Goal: Task Accomplishment & Management: Manage account settings

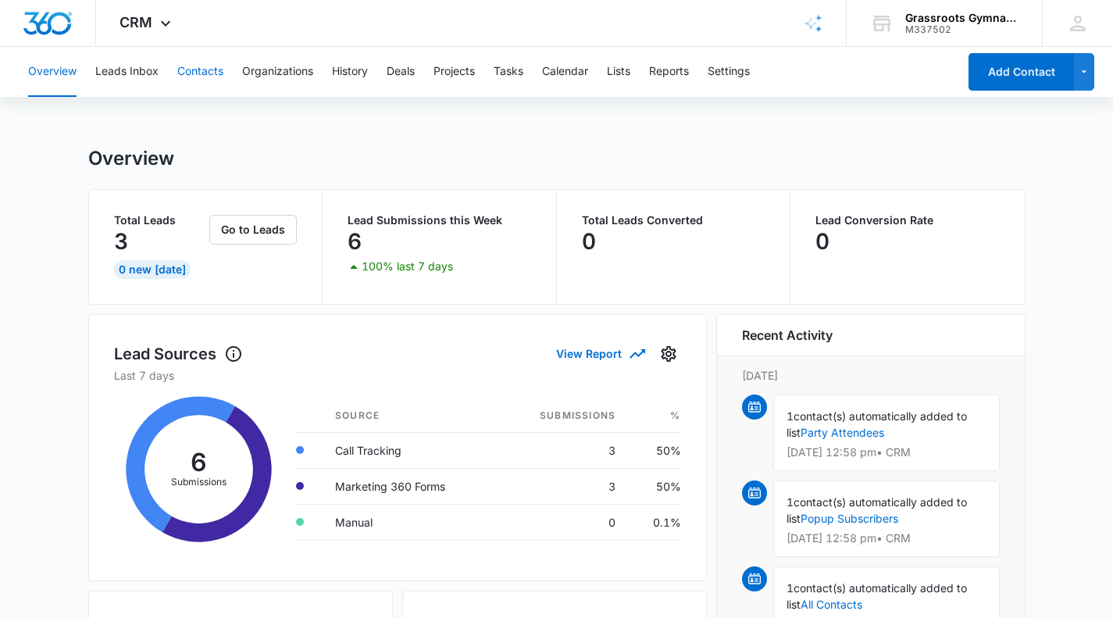
click at [206, 72] on button "Contacts" at bounding box center [200, 72] width 46 height 50
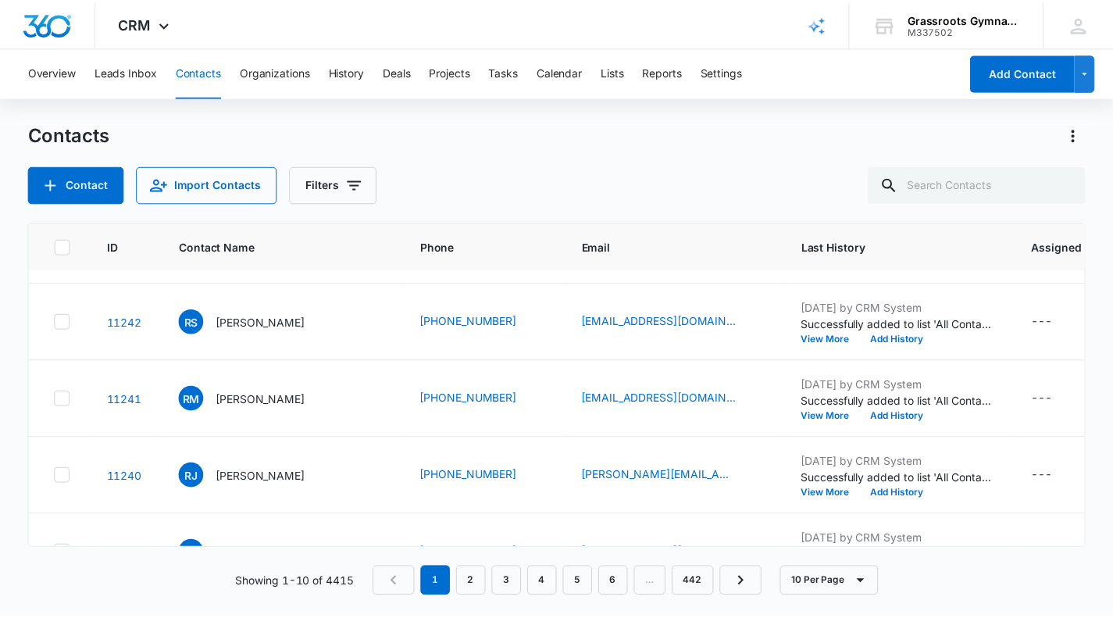
scroll to position [507, 0]
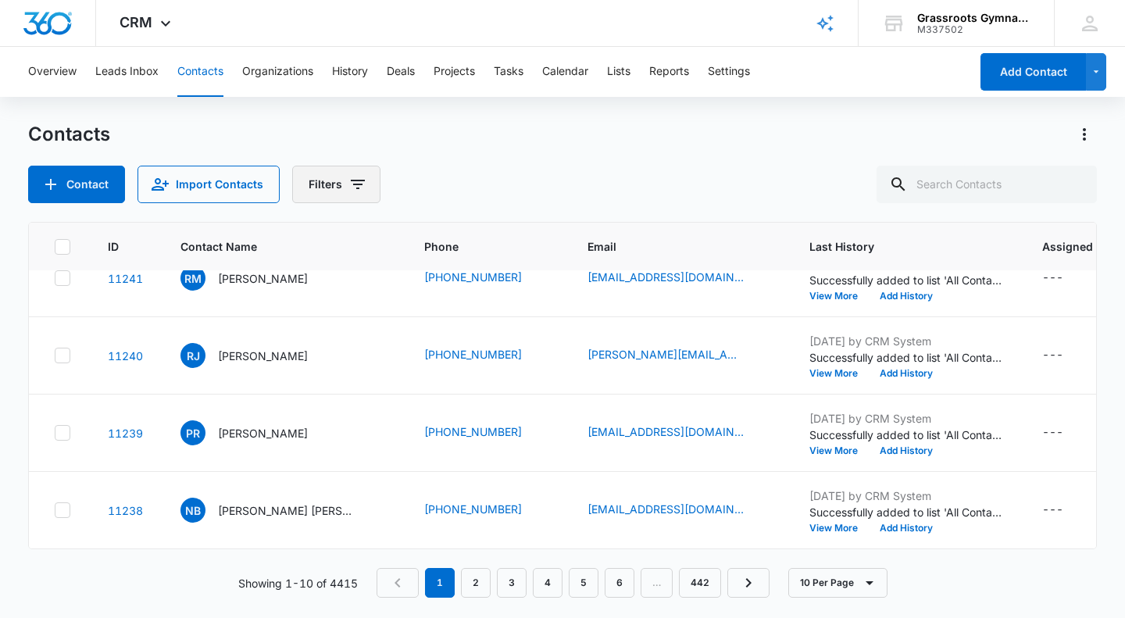
click at [352, 182] on icon "Filters" at bounding box center [357, 184] width 19 height 19
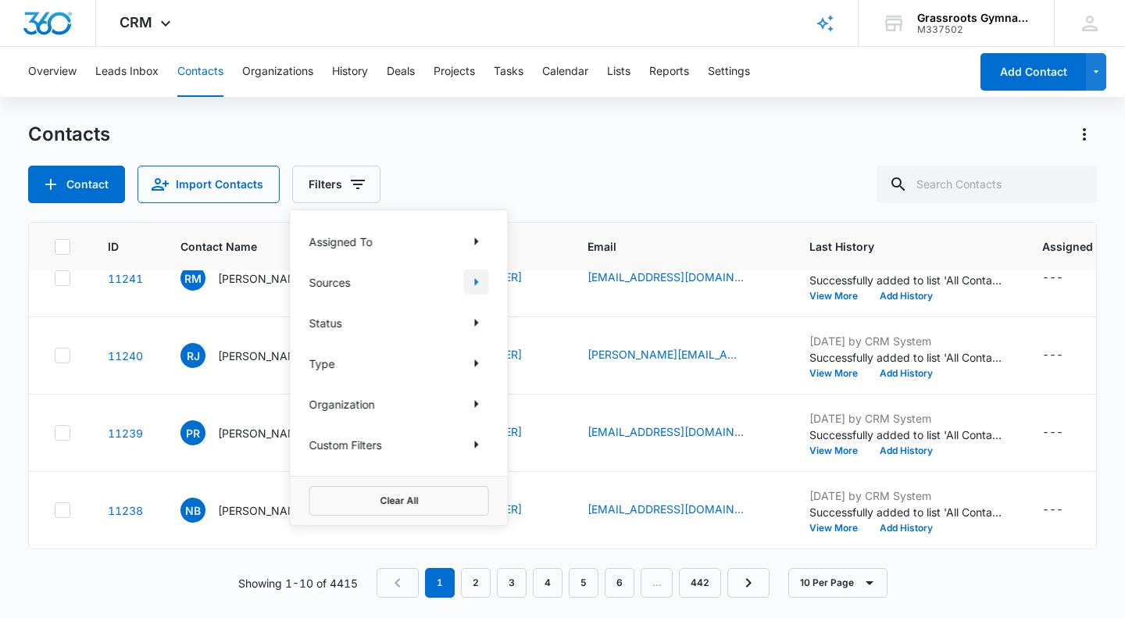
click at [478, 281] on icon "Show Sources filters" at bounding box center [477, 282] width 4 height 8
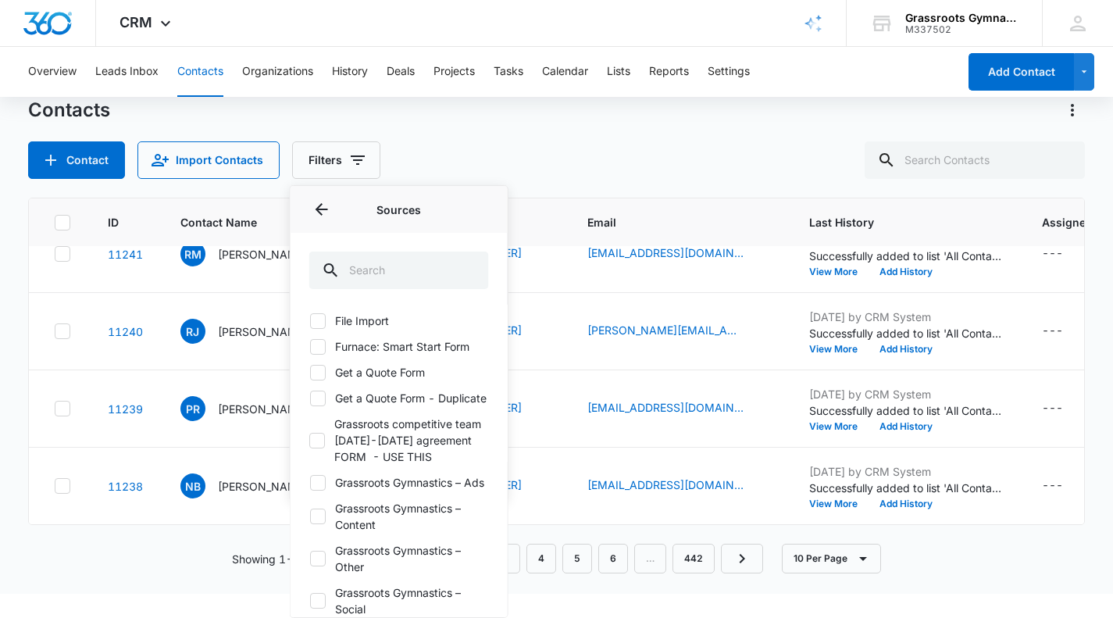
scroll to position [0, 0]
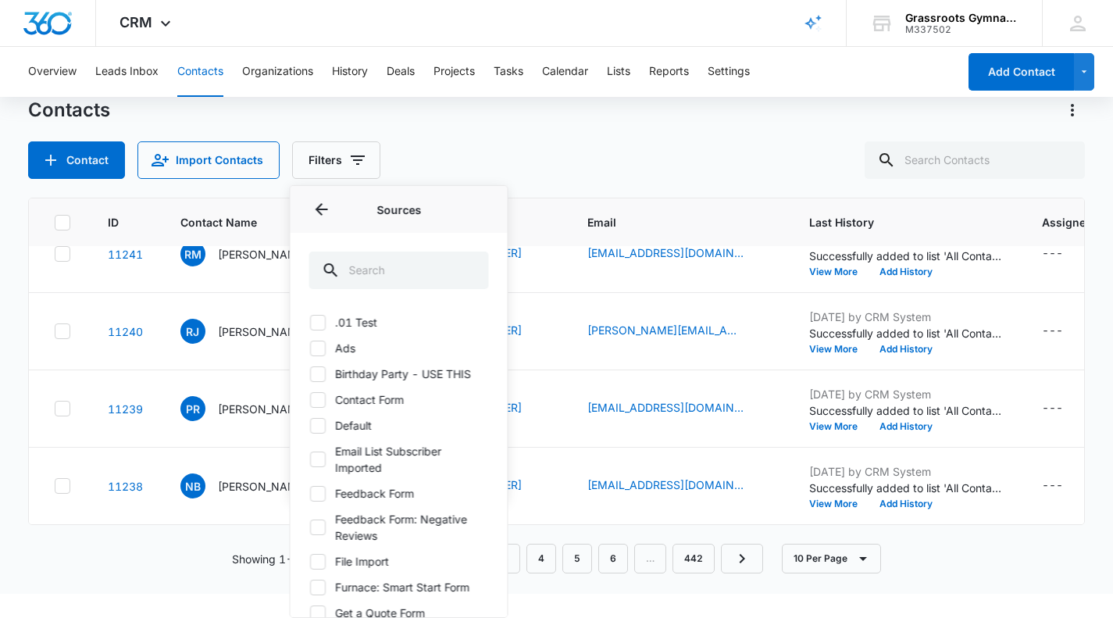
click at [389, 373] on label "Birthday Party - USE THIS" at bounding box center [399, 374] width 180 height 16
click at [310, 373] on input "Birthday Party - USE THIS" at bounding box center [309, 373] width 1 height 1
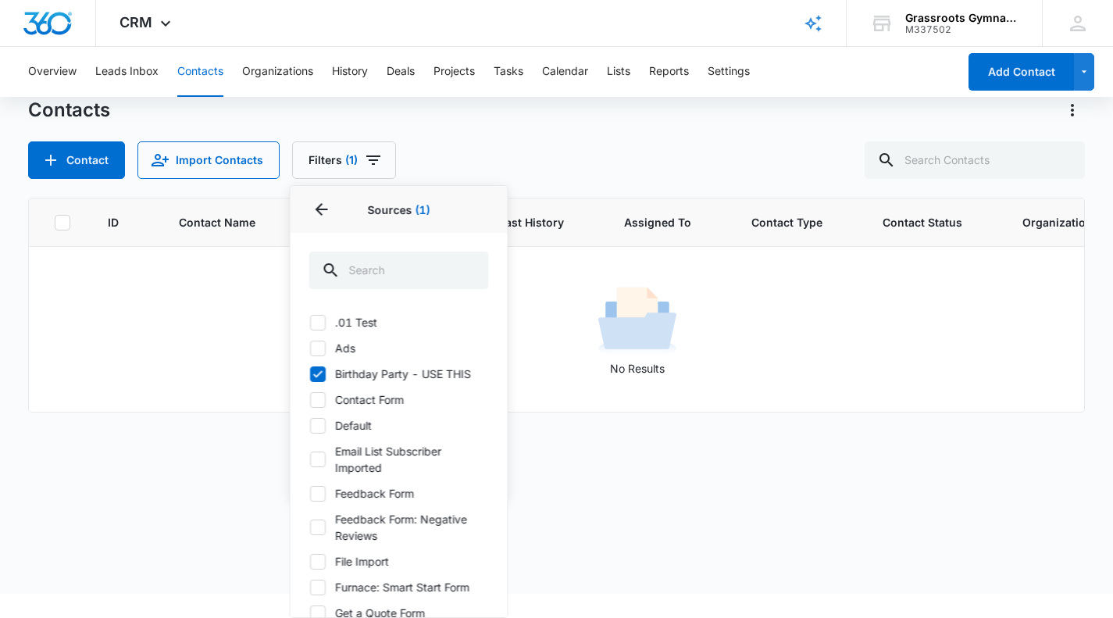
click at [377, 377] on label "Birthday Party - USE THIS" at bounding box center [399, 374] width 180 height 16
click at [310, 374] on input "Birthday Party - USE THIS" at bounding box center [309, 373] width 1 height 1
checkbox input "false"
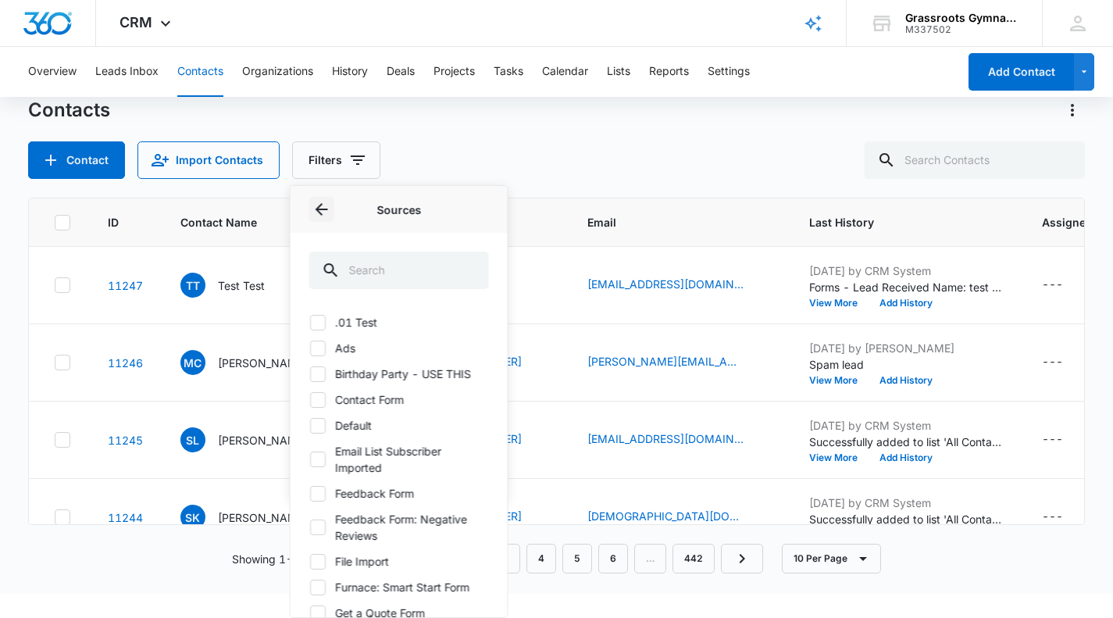
click at [322, 206] on icon "Back" at bounding box center [322, 209] width 19 height 19
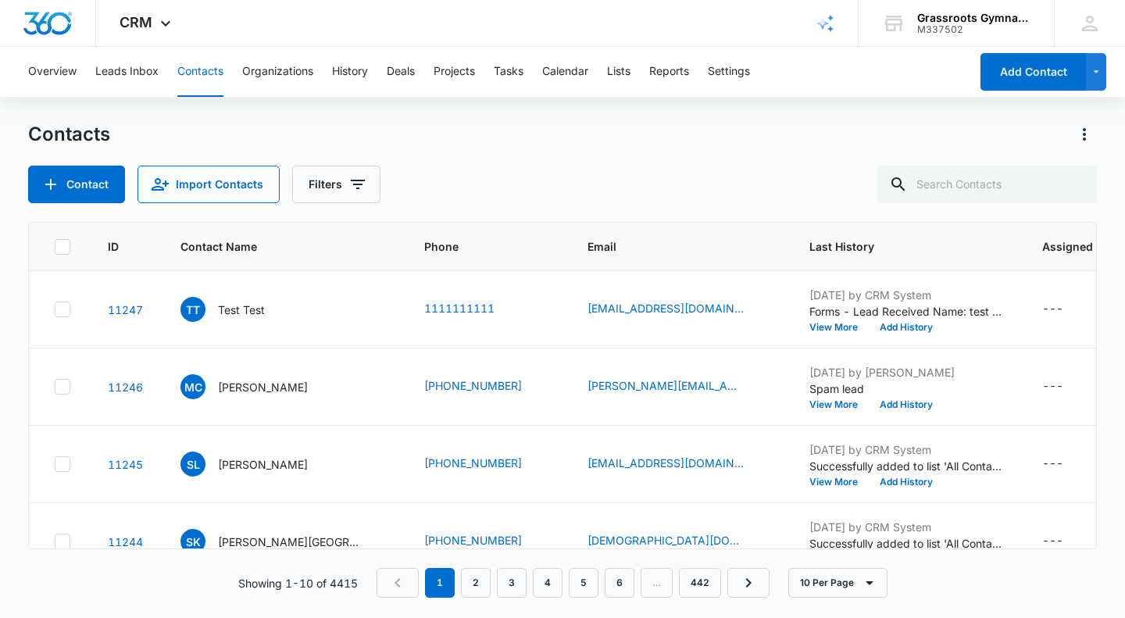
click at [520, 179] on div "Contact Import Contacts Filters" at bounding box center [562, 185] width 1069 height 38
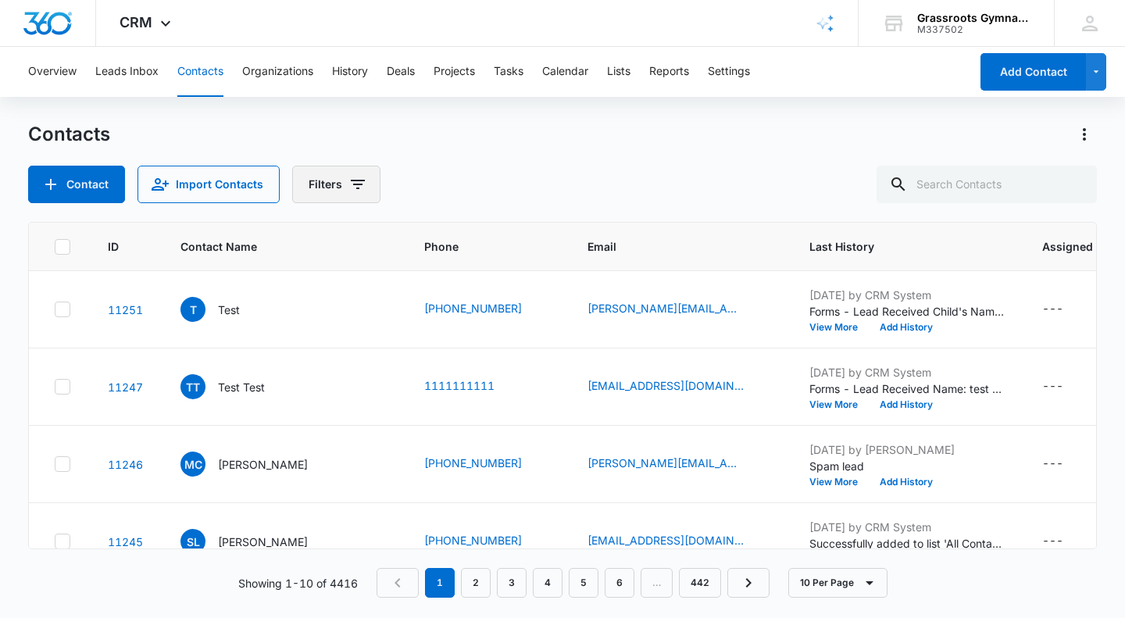
click at [356, 186] on icon "Filters" at bounding box center [357, 184] width 19 height 19
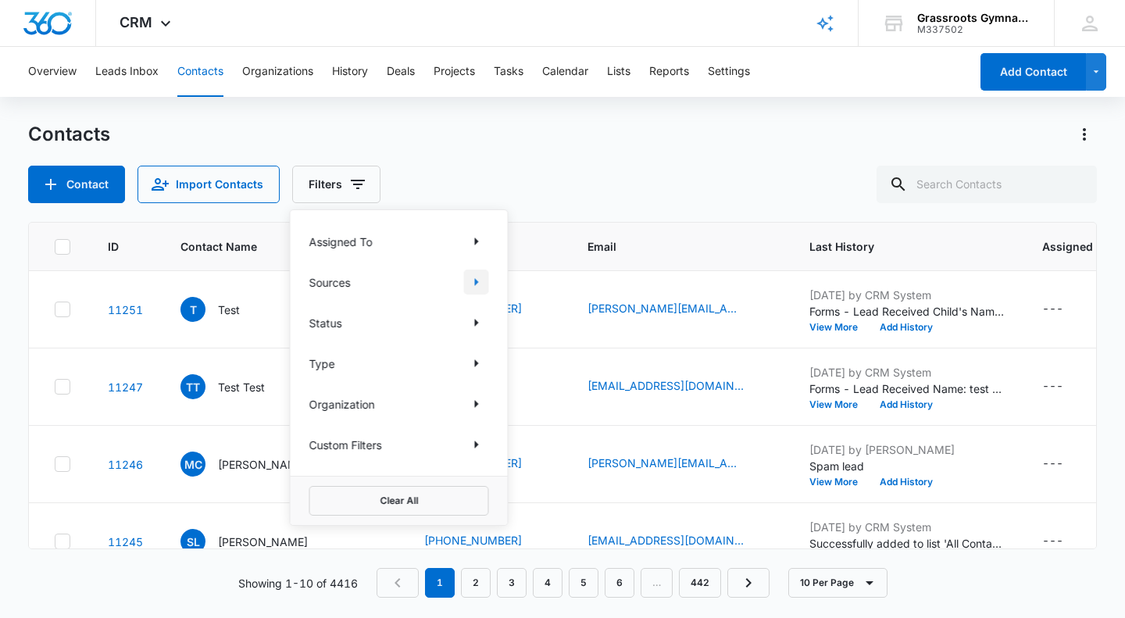
click at [479, 282] on icon "Show Sources filters" at bounding box center [476, 282] width 19 height 19
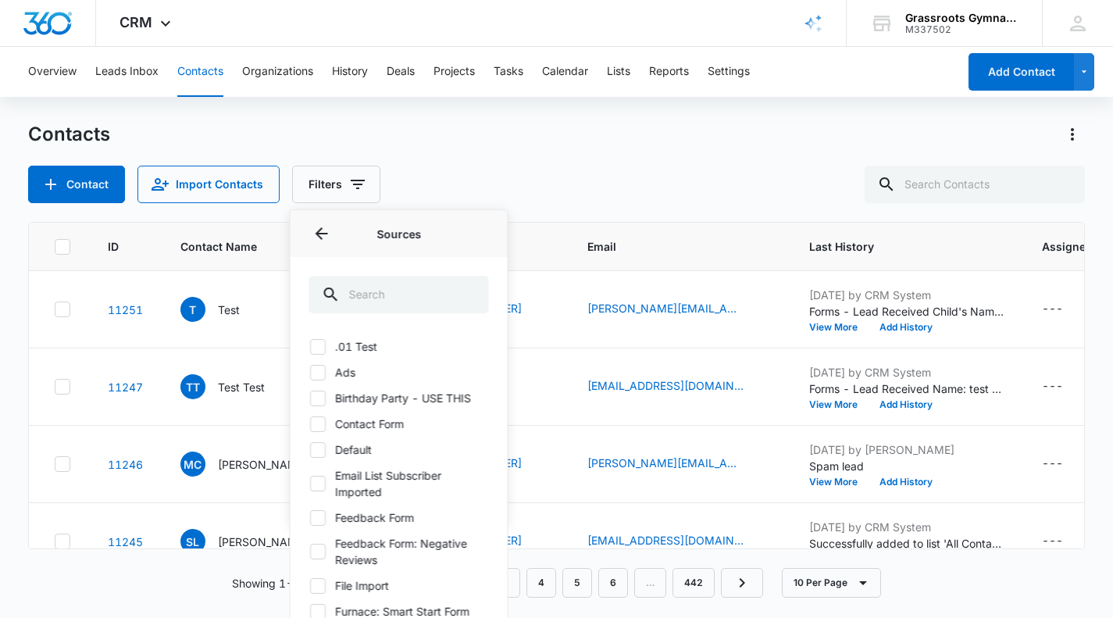
click at [378, 394] on label "Birthday Party - USE THIS" at bounding box center [399, 398] width 180 height 16
click at [310, 398] on input "Birthday Party - USE THIS" at bounding box center [309, 398] width 1 height 1
checkbox input "true"
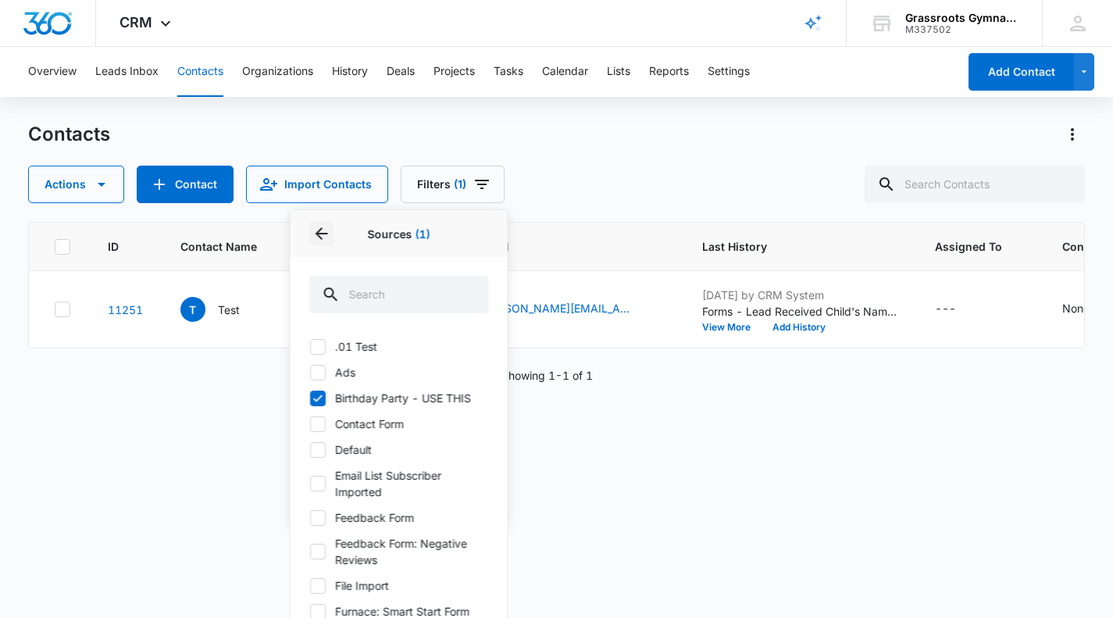
click at [324, 232] on icon "Back" at bounding box center [322, 233] width 19 height 19
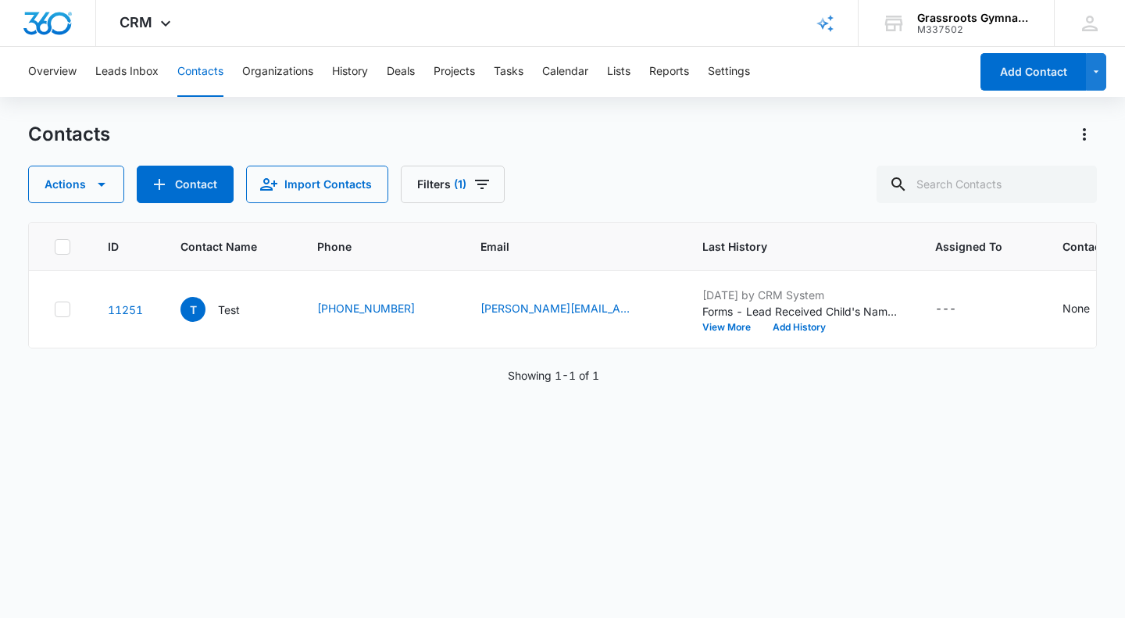
click at [649, 492] on div "ID Contact Name Phone Email Last History Assigned To Contact Type Contact Statu…" at bounding box center [562, 410] width 1069 height 376
click at [548, 312] on link "[PERSON_NAME][EMAIL_ADDRESS][PERSON_NAME][DOMAIN_NAME]" at bounding box center [559, 308] width 156 height 16
click at [708, 540] on div "ID Contact Name Phone Email Last History Assigned To Contact Type Contact Statu…" at bounding box center [562, 410] width 1069 height 376
click at [646, 308] on icon "Email - olin.cramer@gmail.com - Select to Edit Field" at bounding box center [655, 309] width 19 height 19
click at [710, 422] on div "ID Contact Name Phone Email Last History Assigned To Contact Type Contact Statu…" at bounding box center [562, 410] width 1069 height 376
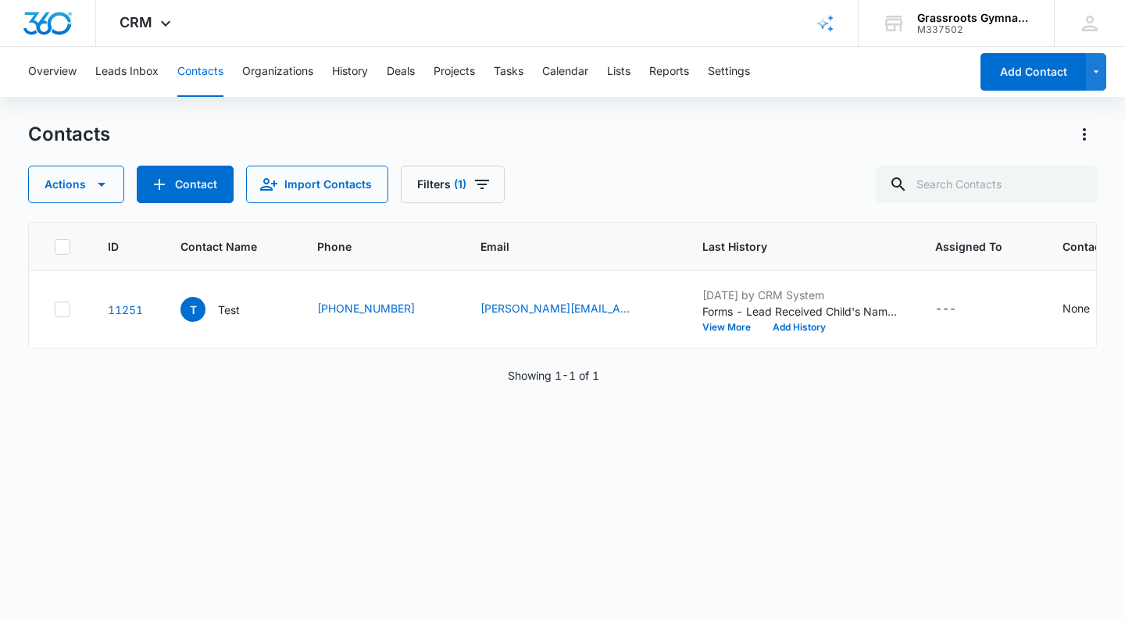
click at [1102, 310] on icon "Contact Type - None - Select to Edit Field" at bounding box center [1109, 309] width 14 height 14
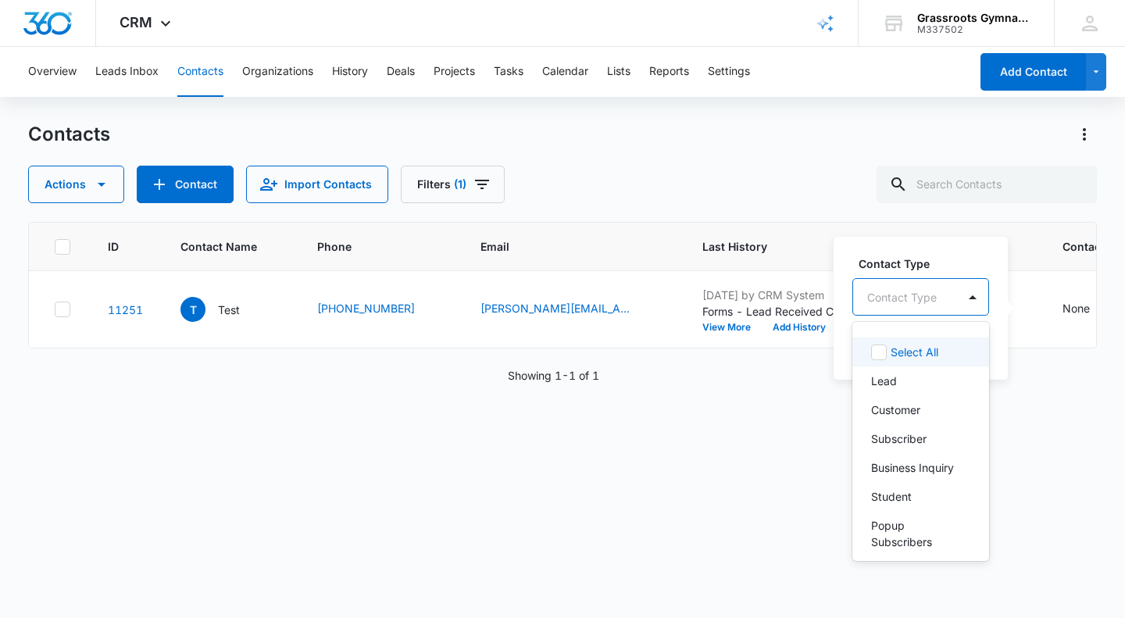
click at [975, 294] on div at bounding box center [972, 296] width 25 height 25
click at [915, 377] on div "Lead" at bounding box center [919, 381] width 96 height 16
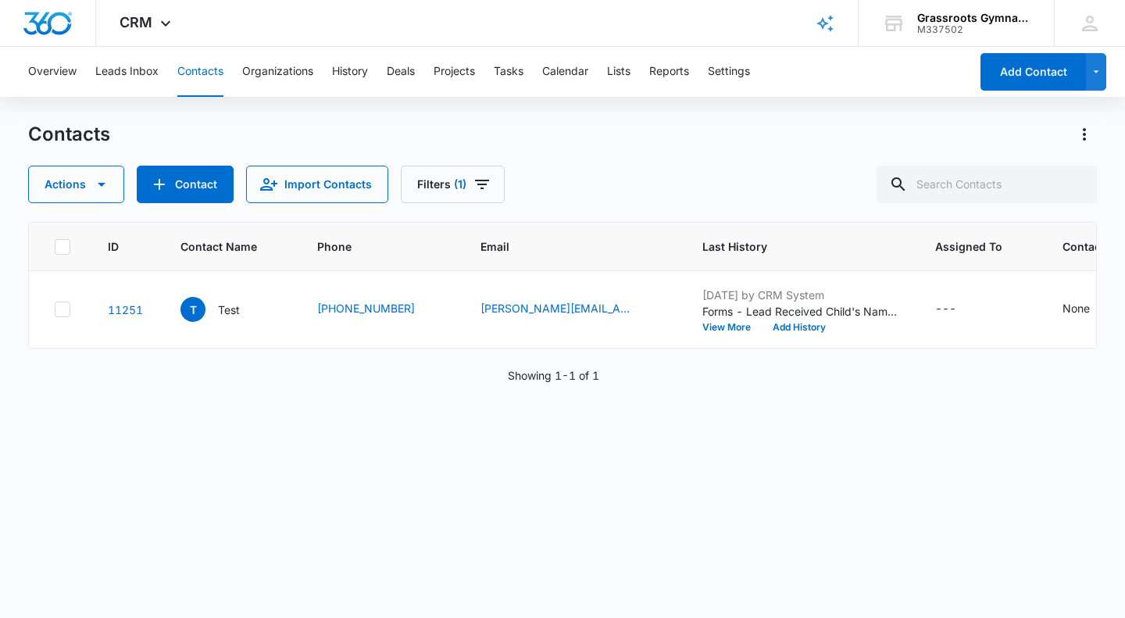
click at [694, 481] on div "ID Contact Name Phone Email Last History Assigned To Contact Type Contact Statu…" at bounding box center [562, 410] width 1069 height 376
click at [127, 72] on button "Leads Inbox" at bounding box center [126, 72] width 63 height 50
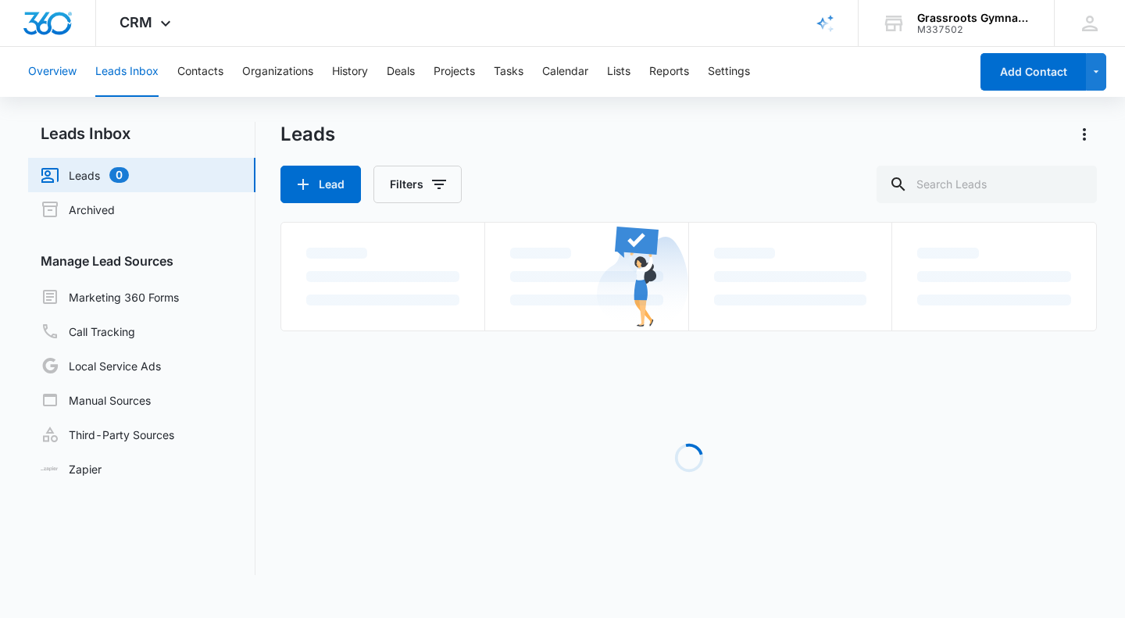
click at [59, 67] on button "Overview" at bounding box center [52, 72] width 48 height 50
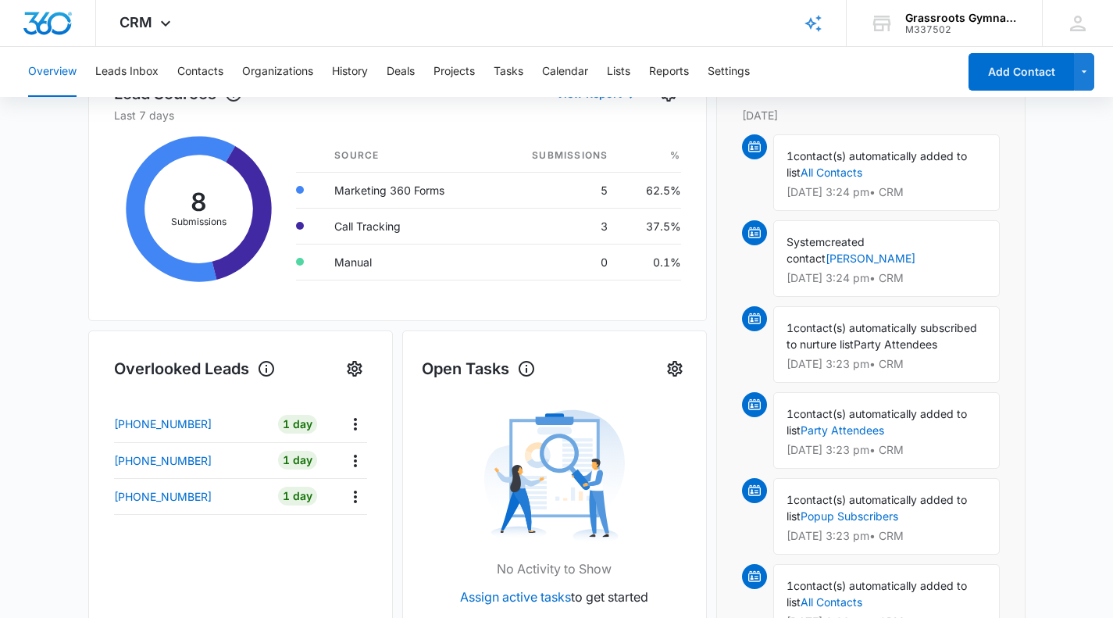
scroll to position [40, 0]
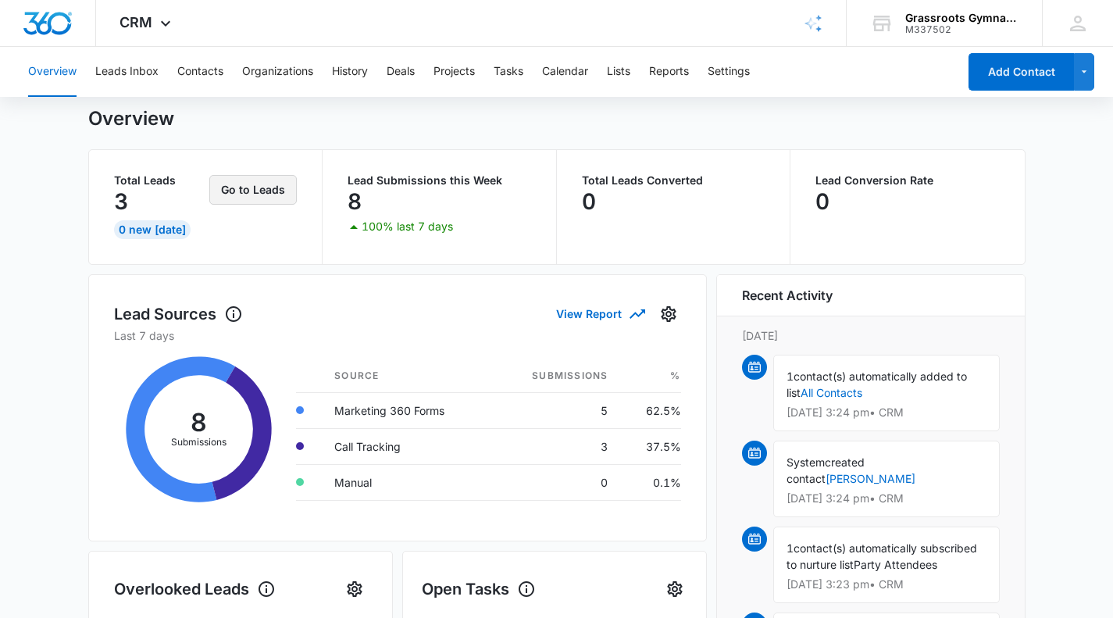
click at [264, 185] on button "Go to Leads" at bounding box center [253, 190] width 88 height 30
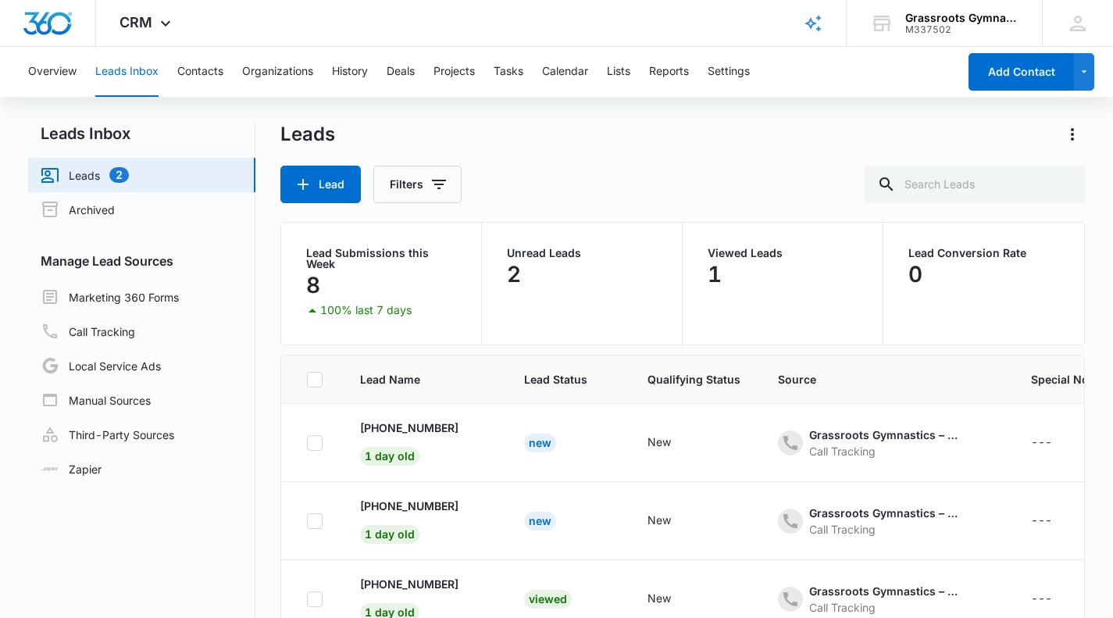
click at [129, 175] on link "Leads 2" at bounding box center [85, 175] width 88 height 19
click at [202, 72] on button "Contacts" at bounding box center [200, 72] width 46 height 50
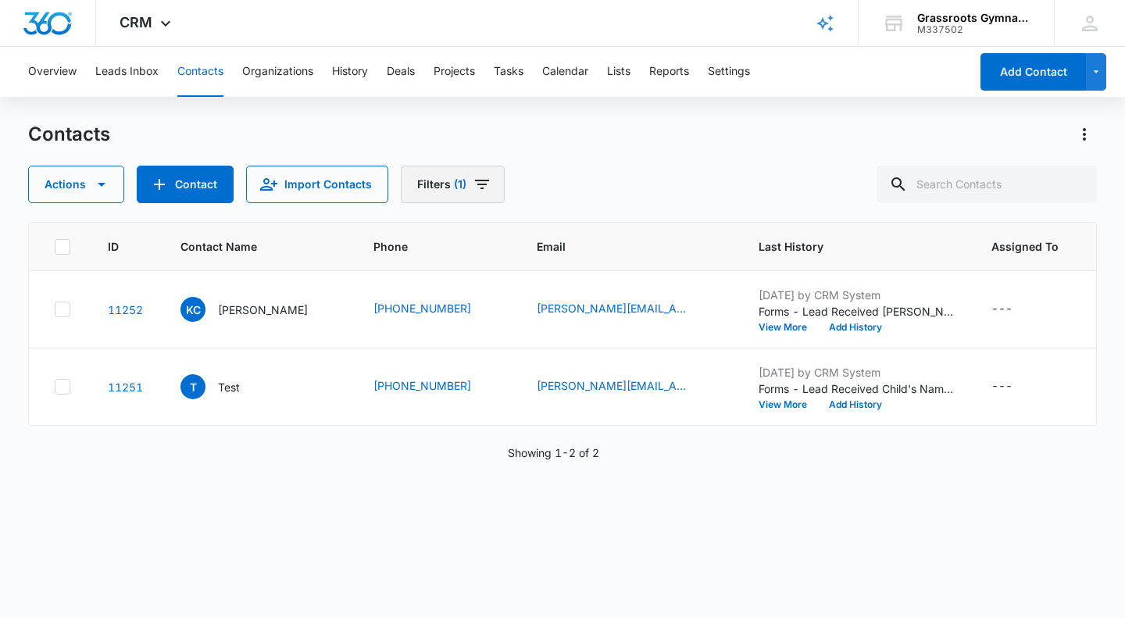
click at [476, 189] on icon "Filters" at bounding box center [482, 184] width 19 height 19
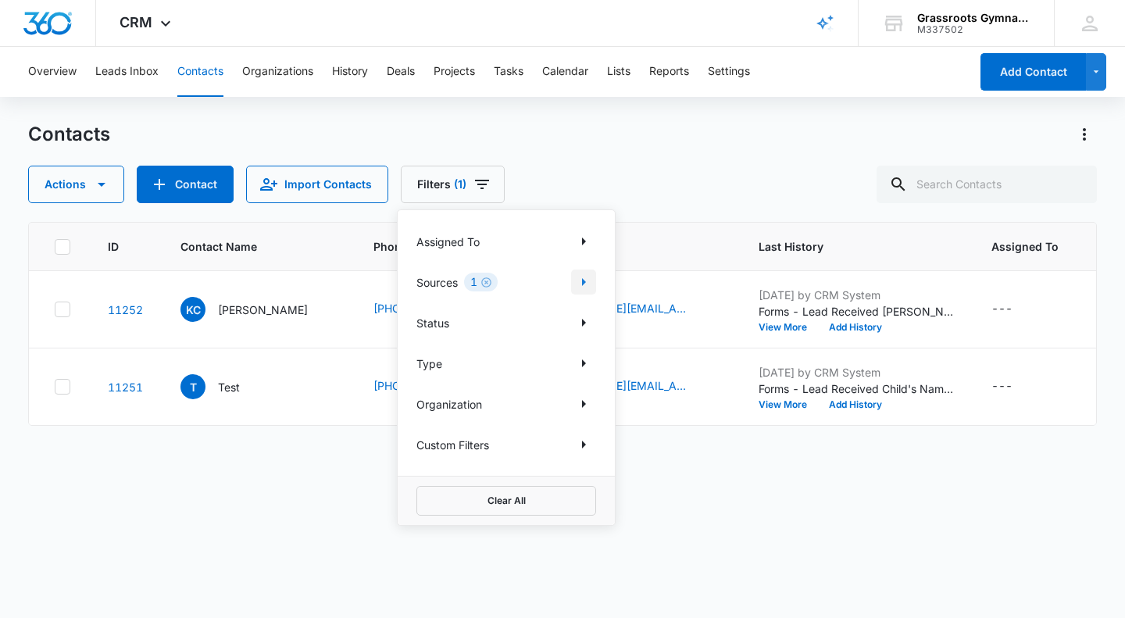
click at [592, 281] on icon "Show Sources filters" at bounding box center [583, 282] width 19 height 19
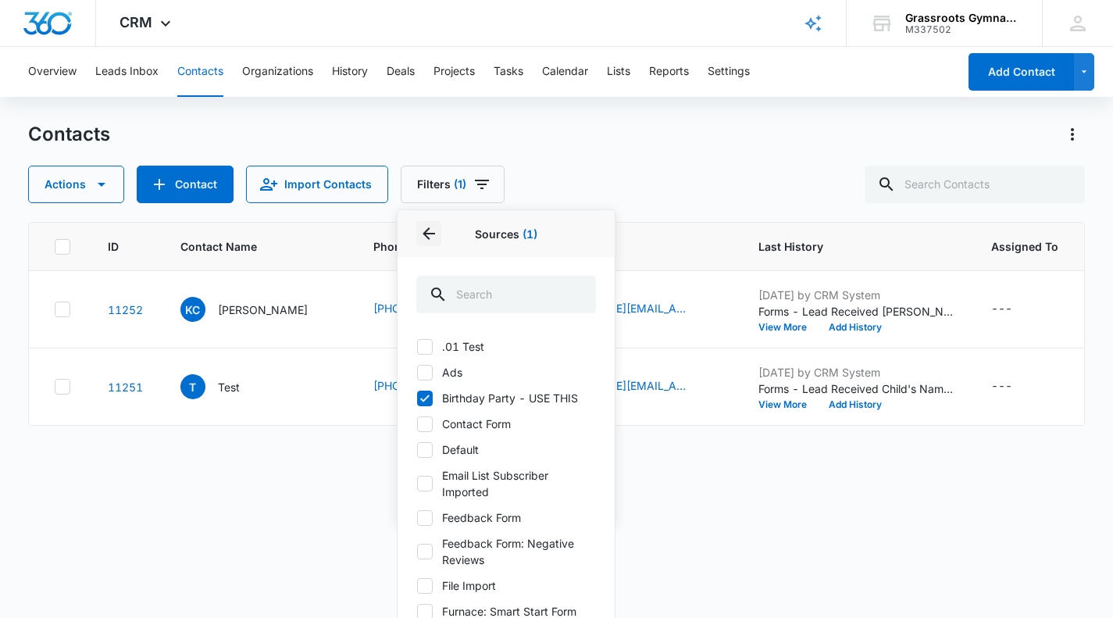
click at [428, 231] on icon "Back" at bounding box center [429, 233] width 19 height 19
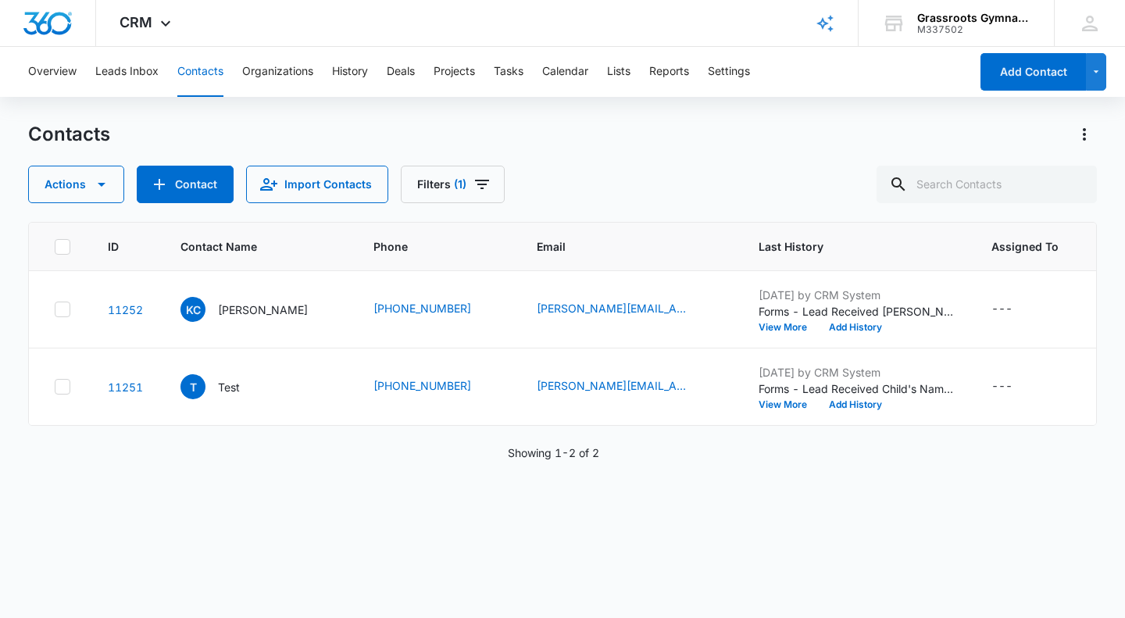
click at [654, 495] on div "ID Contact Name Phone Email Last History Assigned To Contact Type Contact Statu…" at bounding box center [562, 410] width 1069 height 376
click at [64, 391] on icon at bounding box center [62, 387] width 14 height 14
click at [55, 388] on input "checkbox" at bounding box center [54, 387] width 1 height 1
checkbox input "true"
click at [64, 391] on icon at bounding box center [62, 387] width 14 height 14
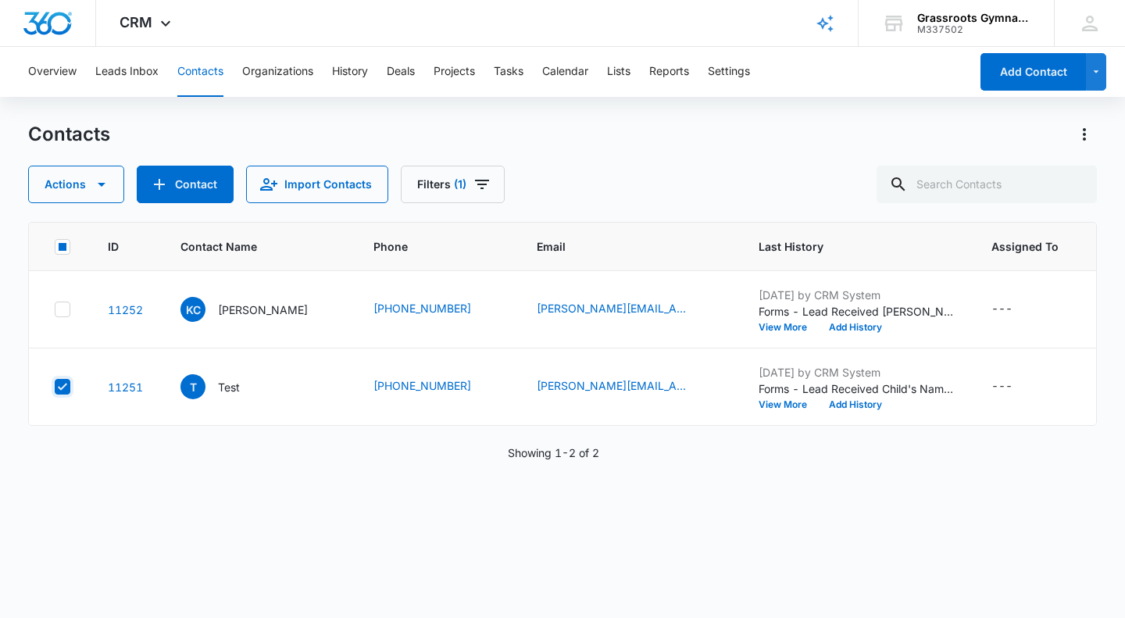
click at [55, 388] on input "checkbox" at bounding box center [54, 387] width 1 height 1
click at [759, 402] on button "View More" at bounding box center [788, 404] width 59 height 9
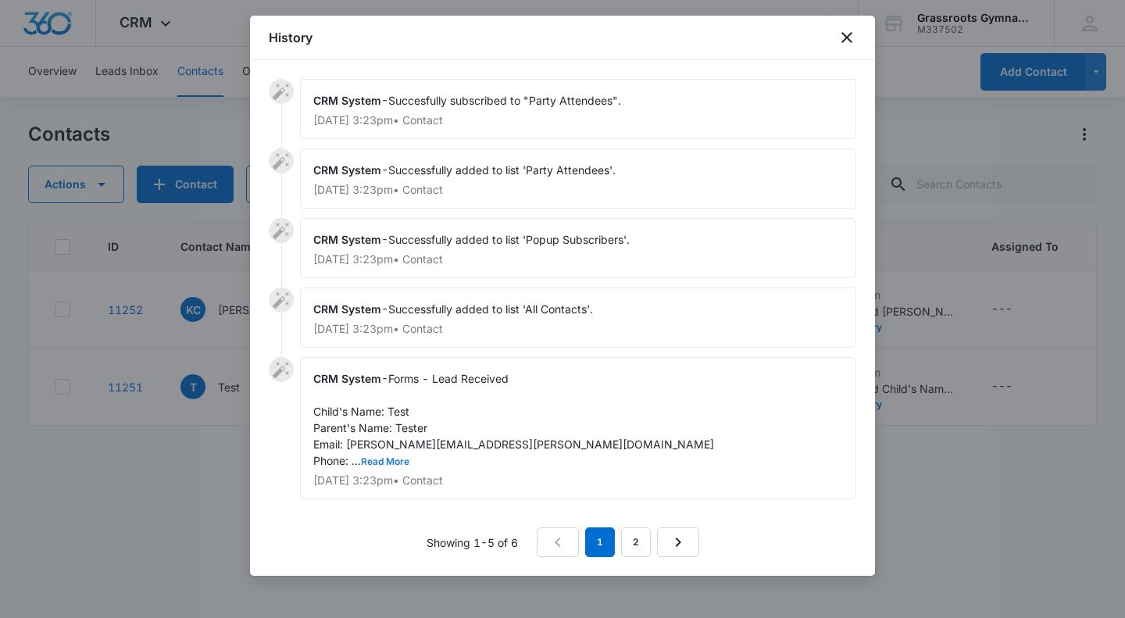
click at [381, 457] on button "Read More" at bounding box center [385, 461] width 48 height 9
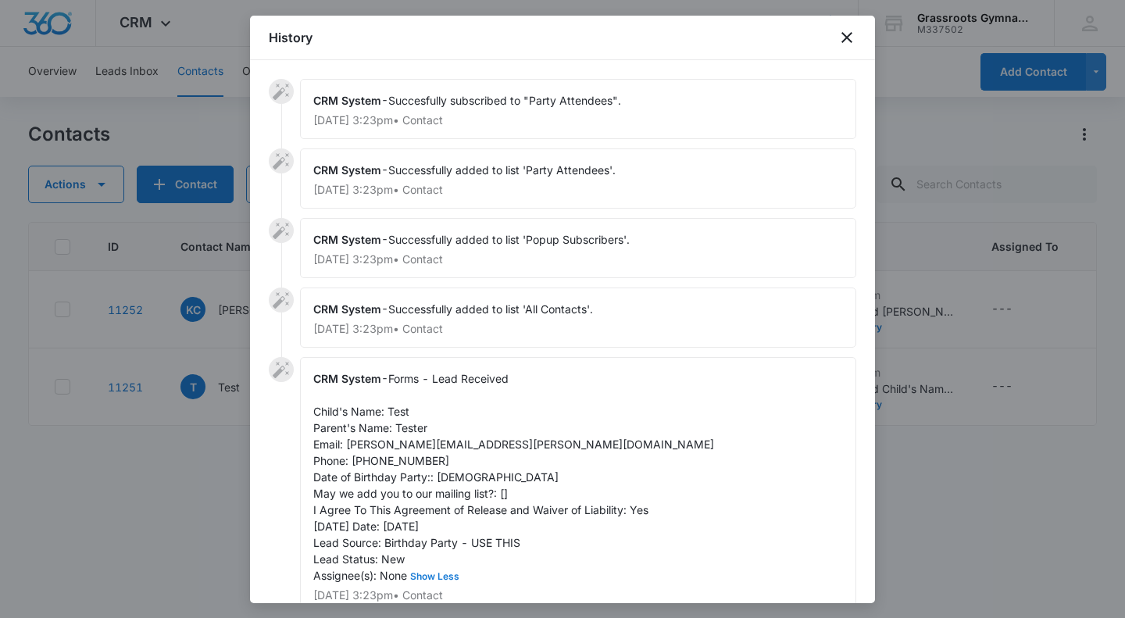
scroll to position [88, 0]
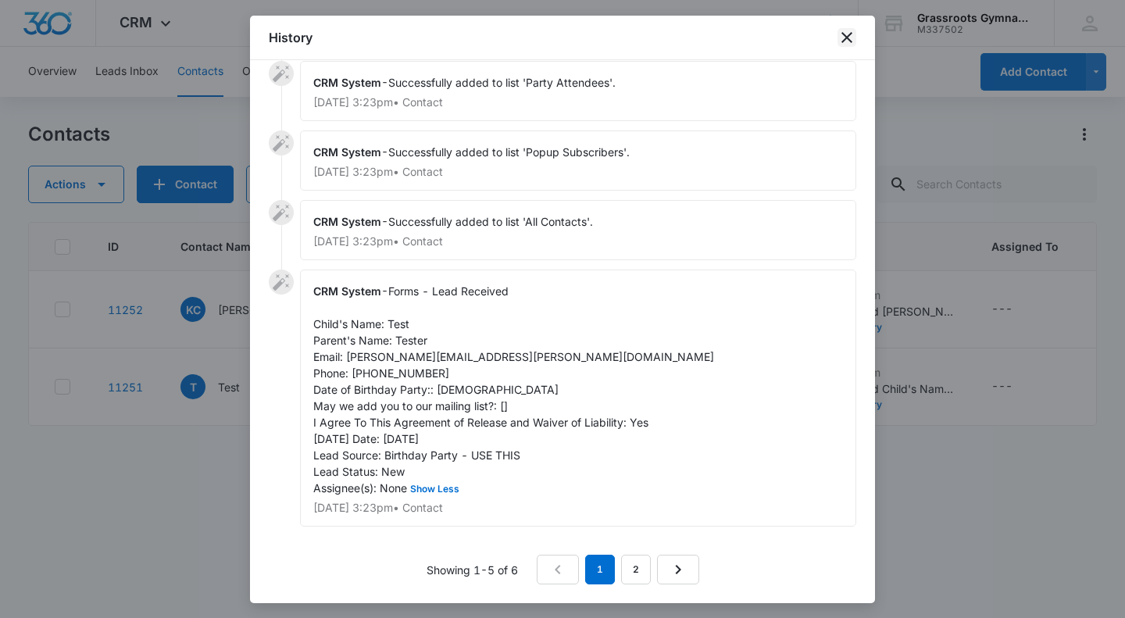
click at [849, 34] on icon "close" at bounding box center [847, 37] width 19 height 19
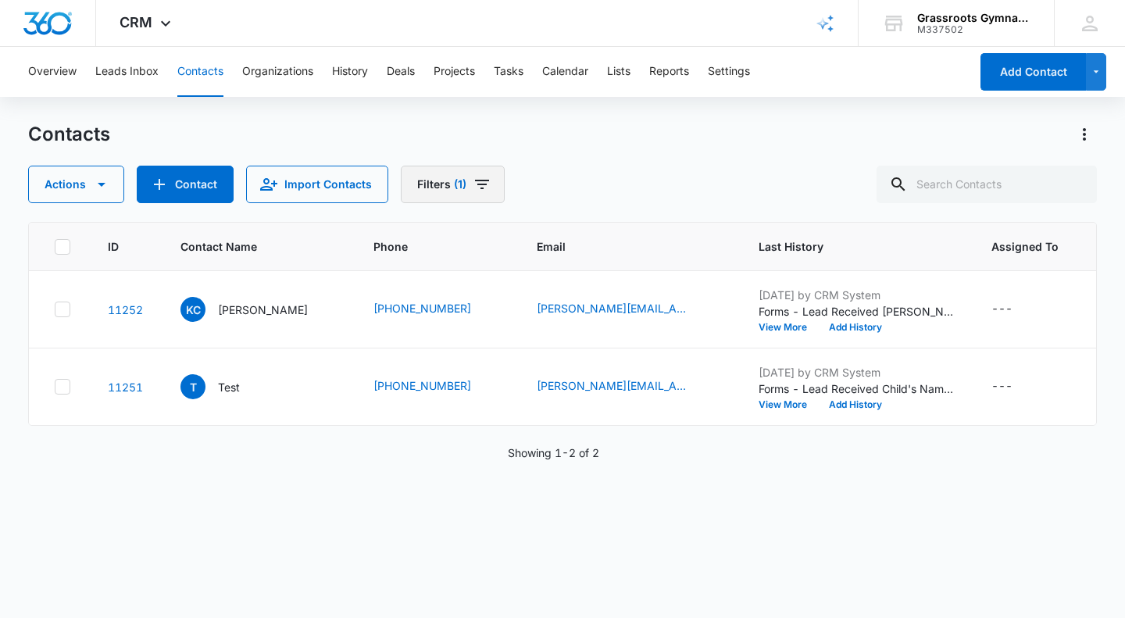
click at [488, 179] on button "Filters (1)" at bounding box center [453, 185] width 104 height 38
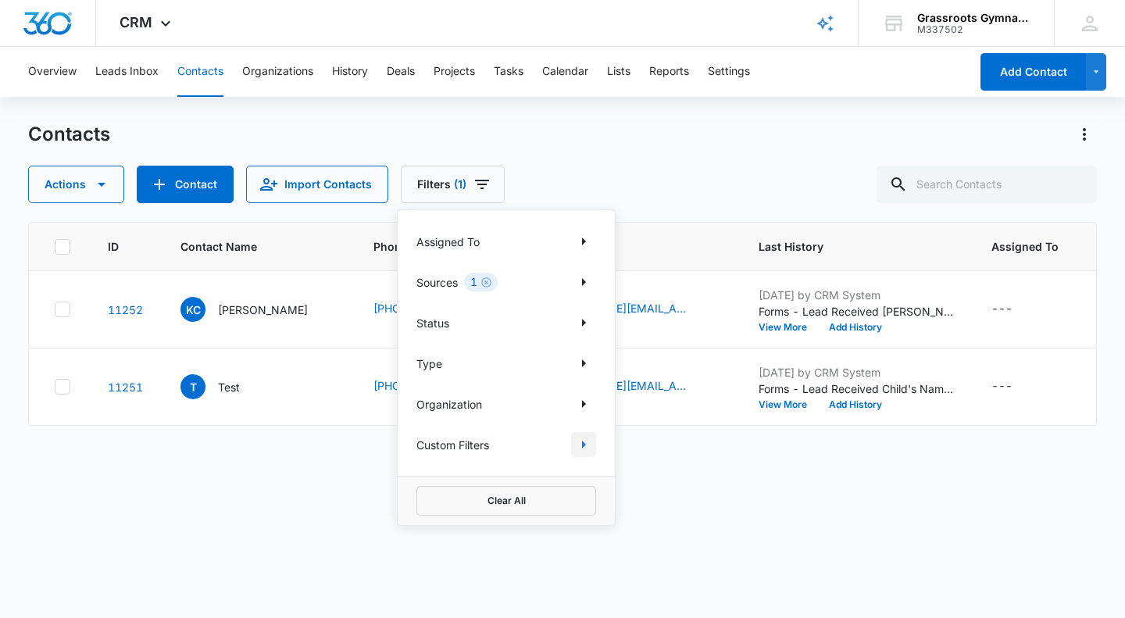
click at [584, 445] on icon "Show Custom Filters filters" at bounding box center [584, 445] width 4 height 8
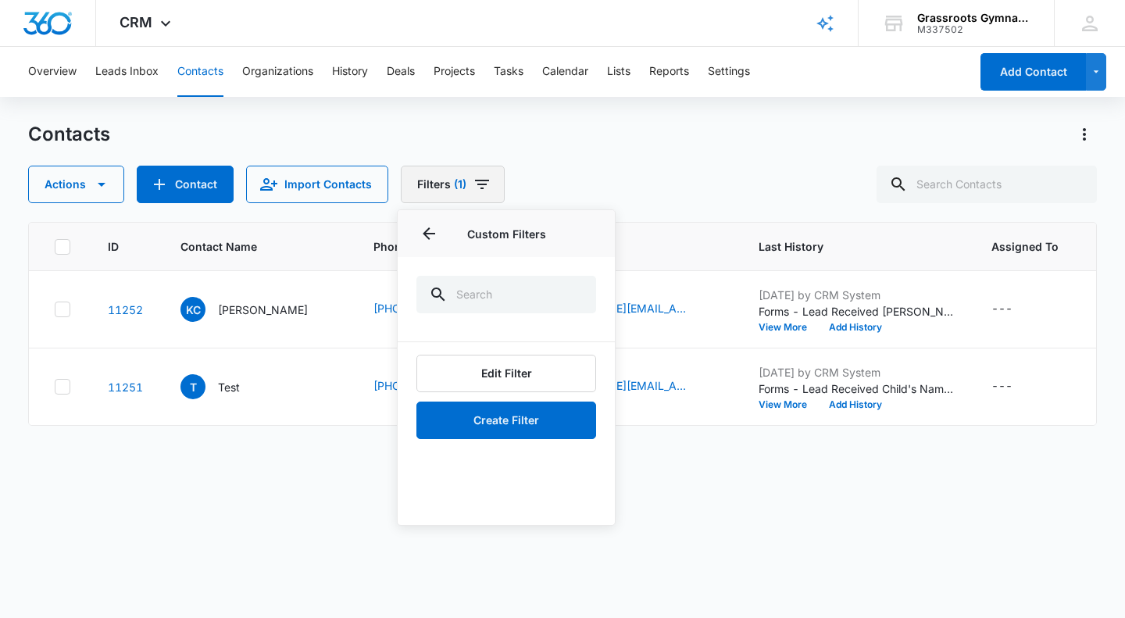
click at [463, 185] on button "Filters (1)" at bounding box center [453, 185] width 104 height 38
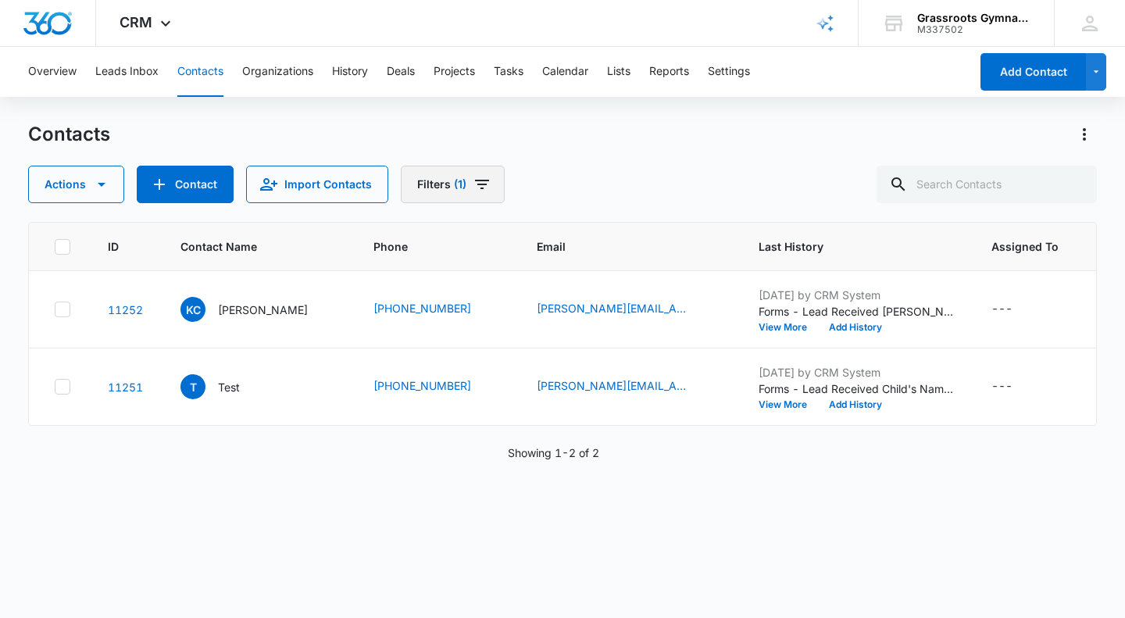
click at [488, 183] on button "Filters (1)" at bounding box center [453, 185] width 104 height 38
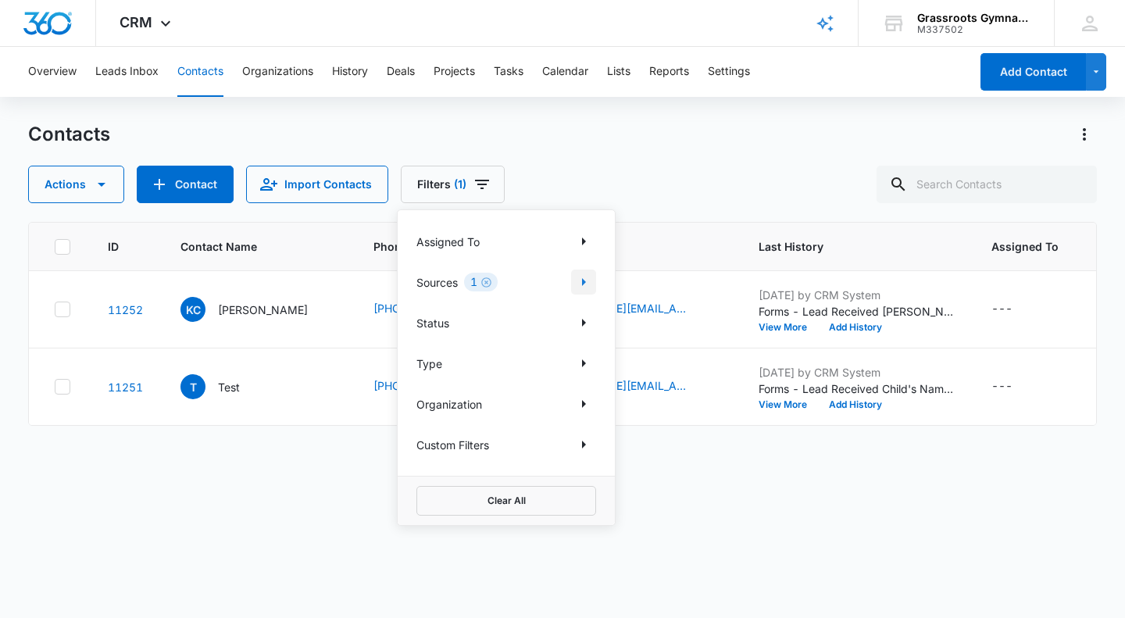
click at [587, 287] on icon "Show Sources filters" at bounding box center [583, 282] width 19 height 19
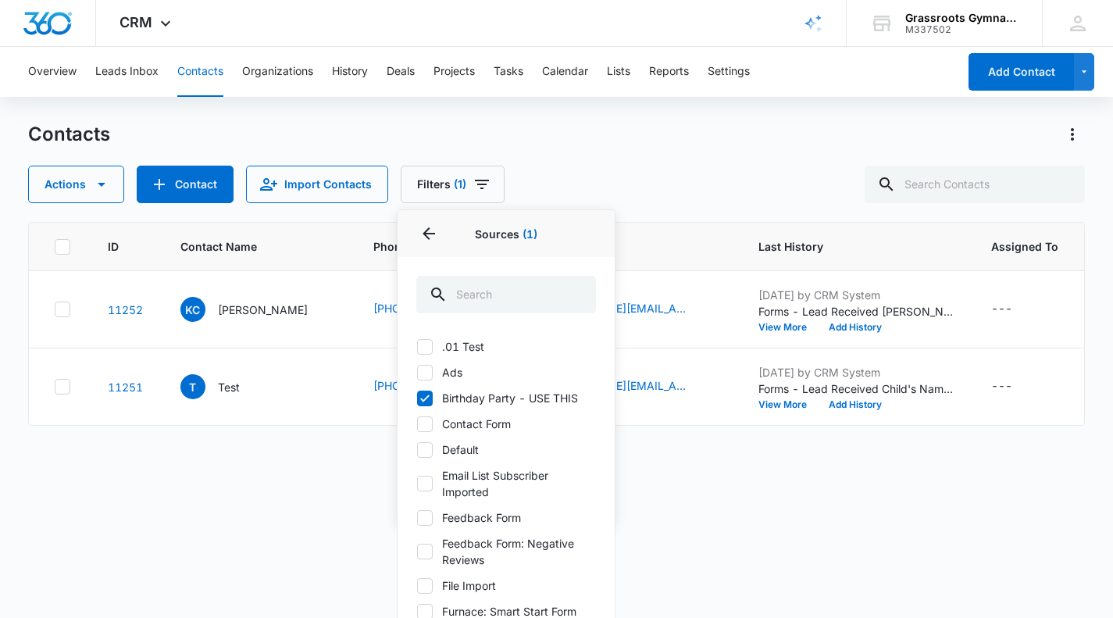
click at [424, 398] on icon at bounding box center [425, 398] width 14 height 14
click at [417, 398] on input "Birthday Party - USE THIS" at bounding box center [416, 398] width 1 height 1
checkbox input "false"
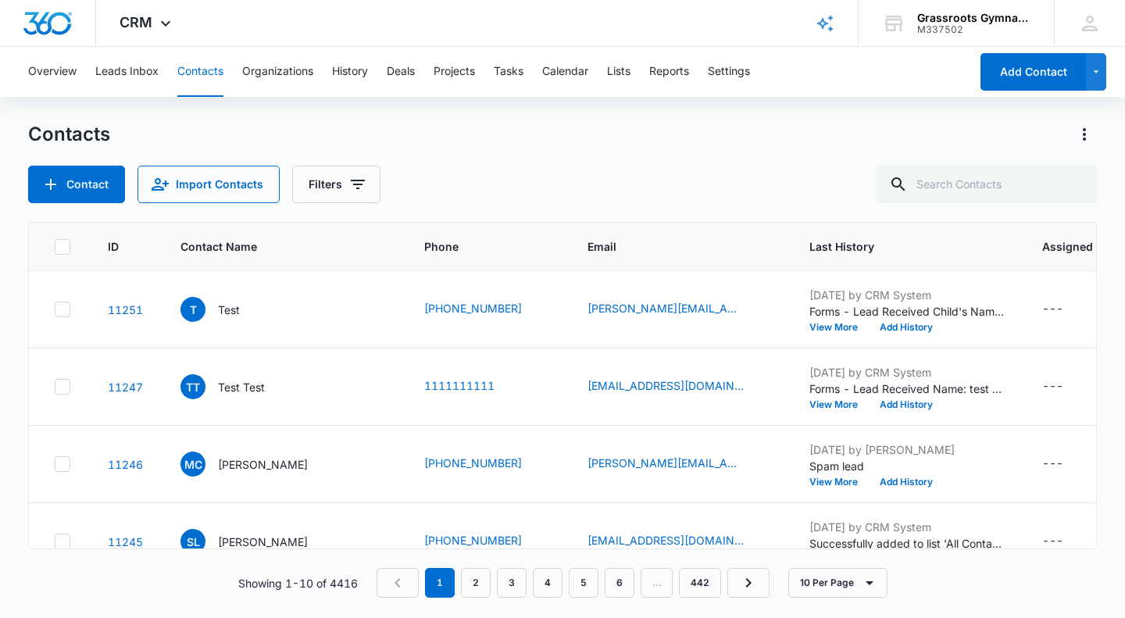
click at [484, 165] on div "Contacts Contact Import Contacts Filters" at bounding box center [562, 162] width 1069 height 81
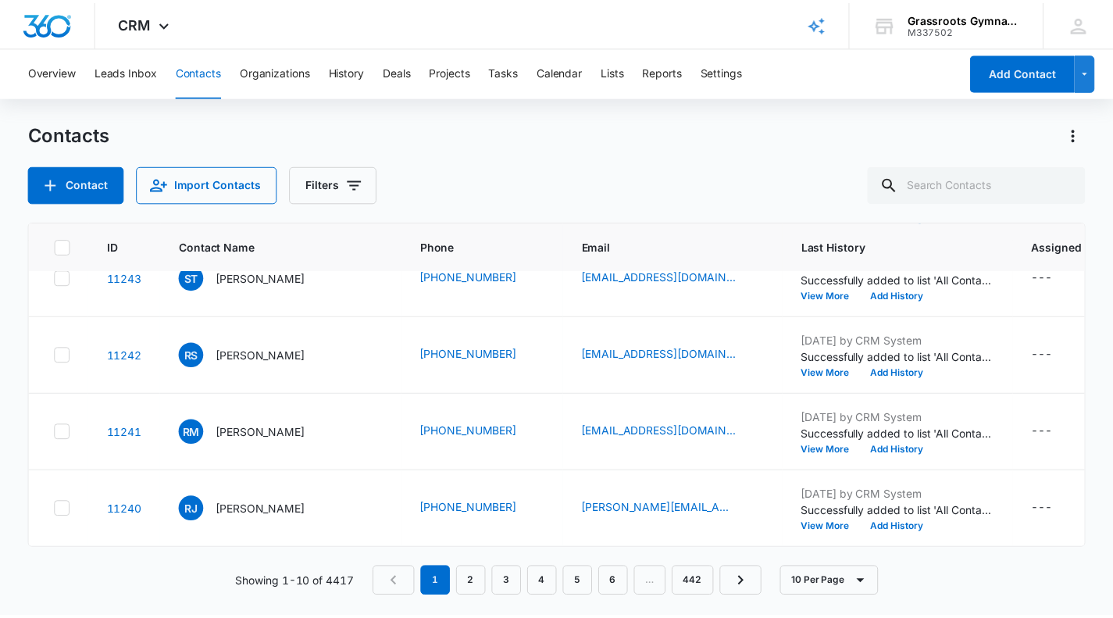
scroll to position [0, 0]
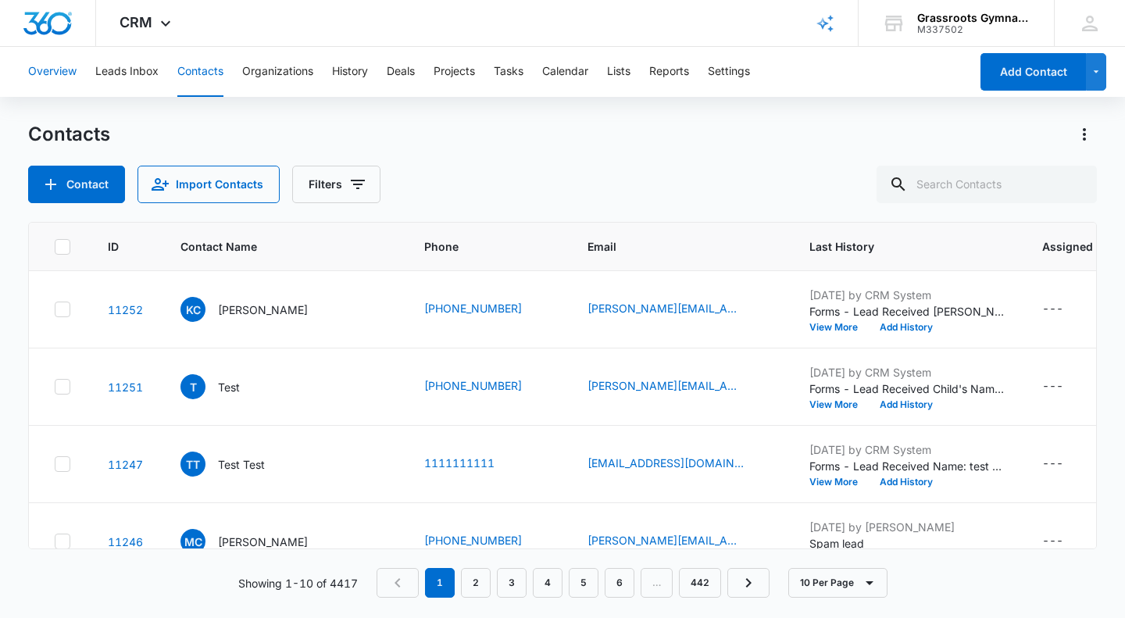
click at [49, 73] on button "Overview" at bounding box center [52, 72] width 48 height 50
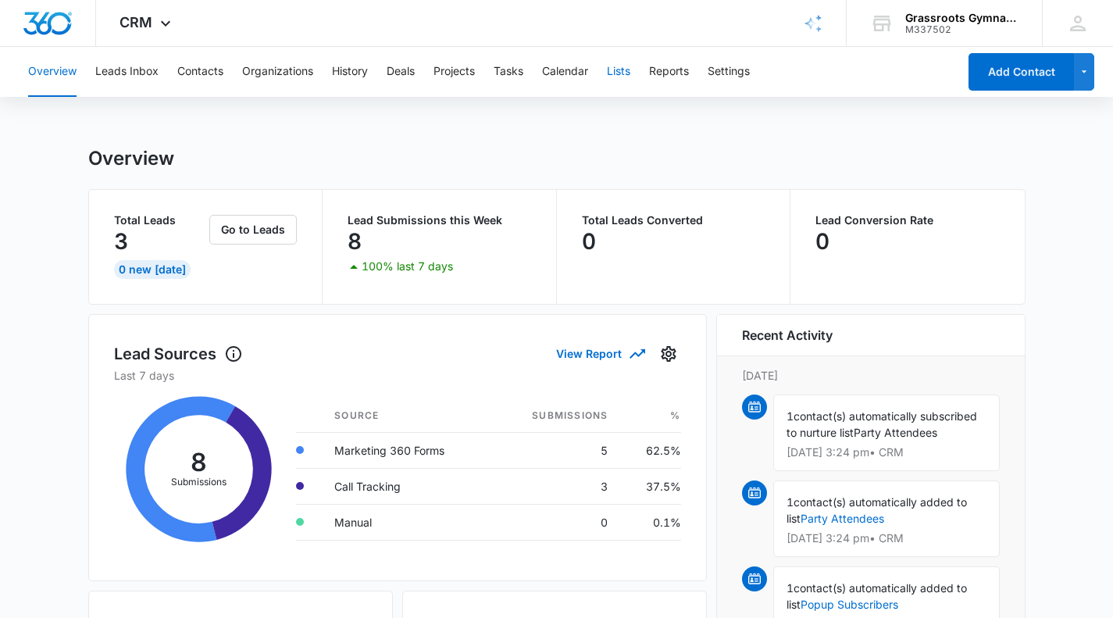
click at [620, 76] on button "Lists" at bounding box center [618, 72] width 23 height 50
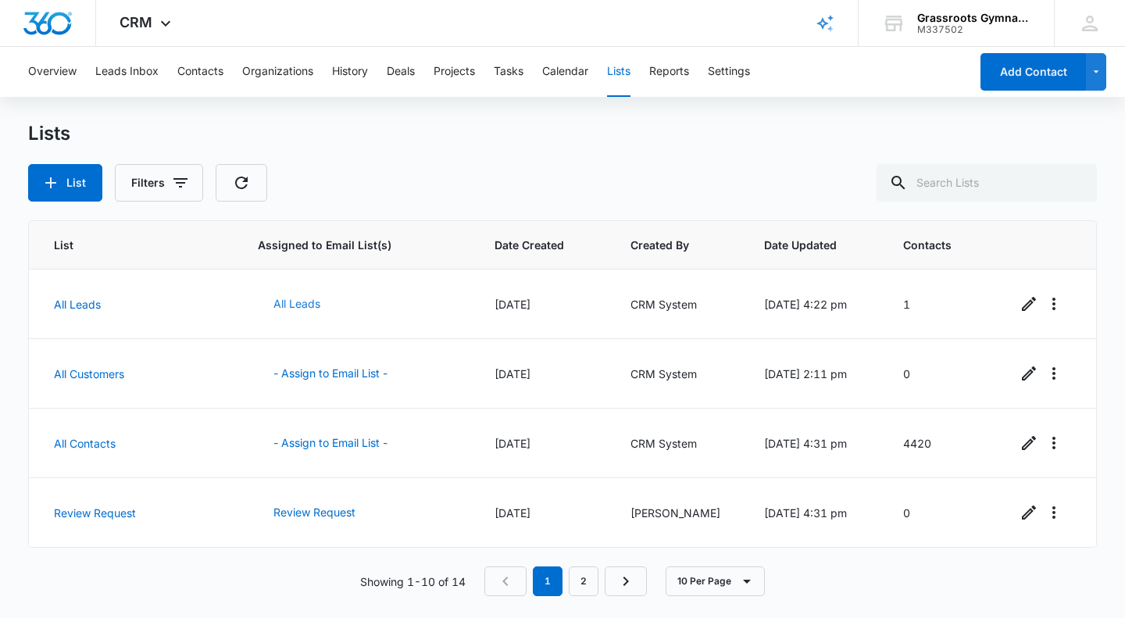
click at [258, 304] on button "All Leads" at bounding box center [297, 304] width 78 height 38
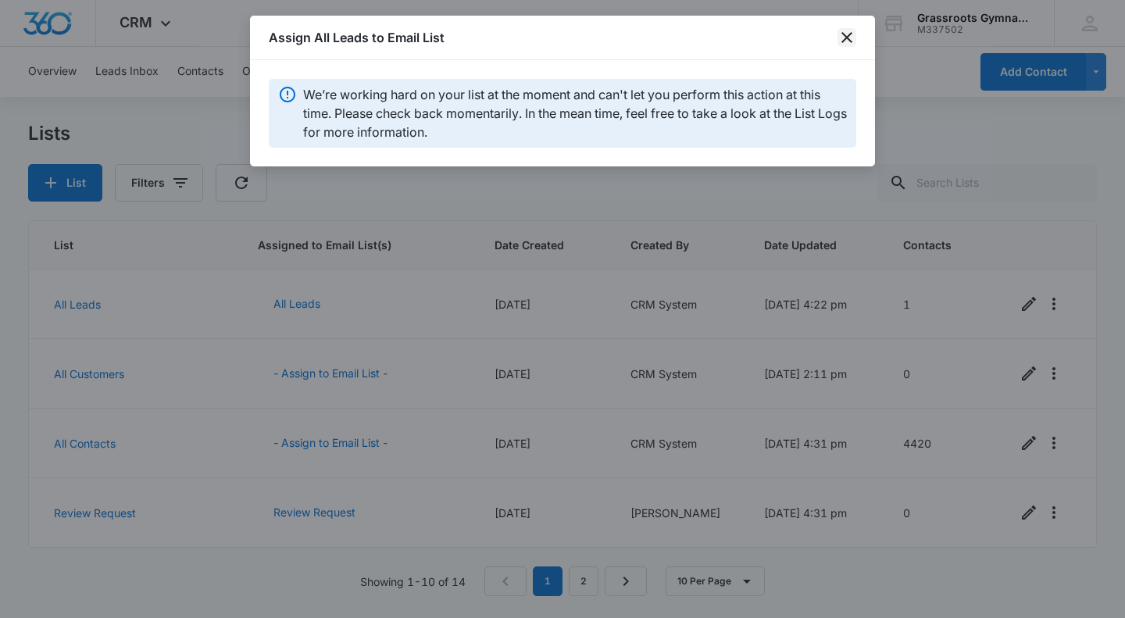
click at [847, 33] on icon "close" at bounding box center [847, 37] width 19 height 19
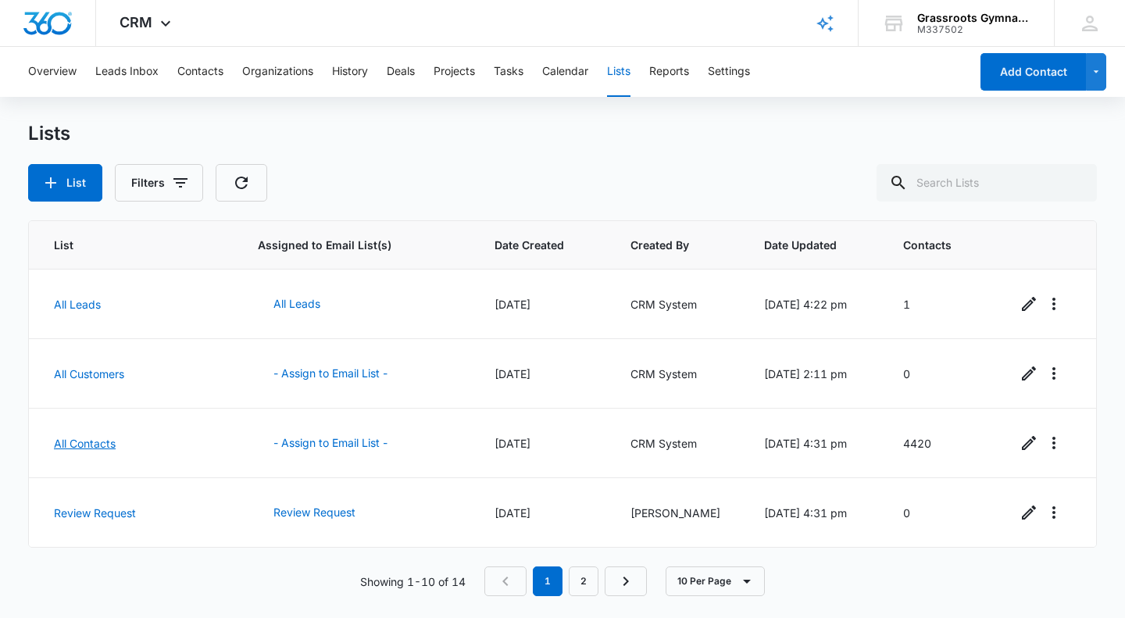
click at [88, 445] on link "All Contacts" at bounding box center [85, 443] width 62 height 13
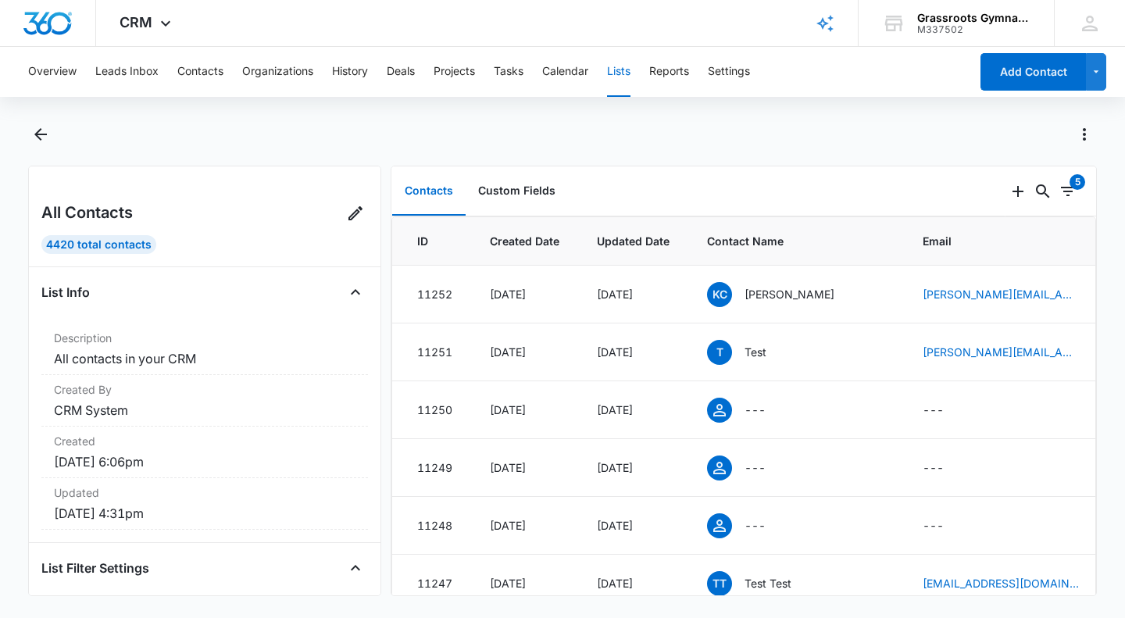
click at [620, 73] on button "Lists" at bounding box center [618, 72] width 23 height 50
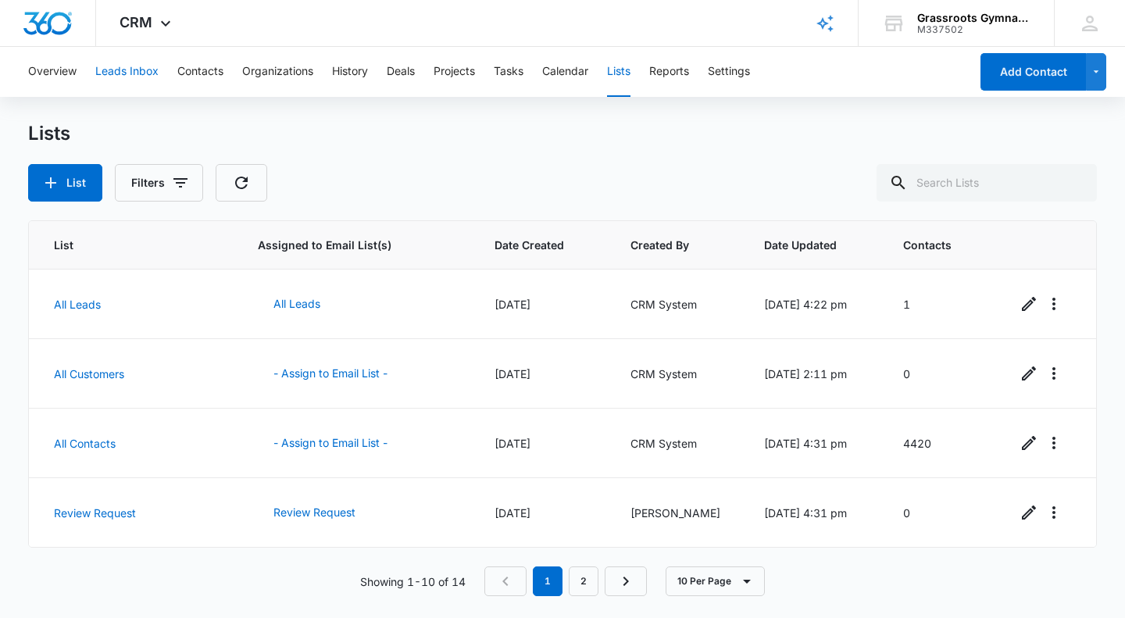
click at [138, 81] on button "Leads Inbox" at bounding box center [126, 72] width 63 height 50
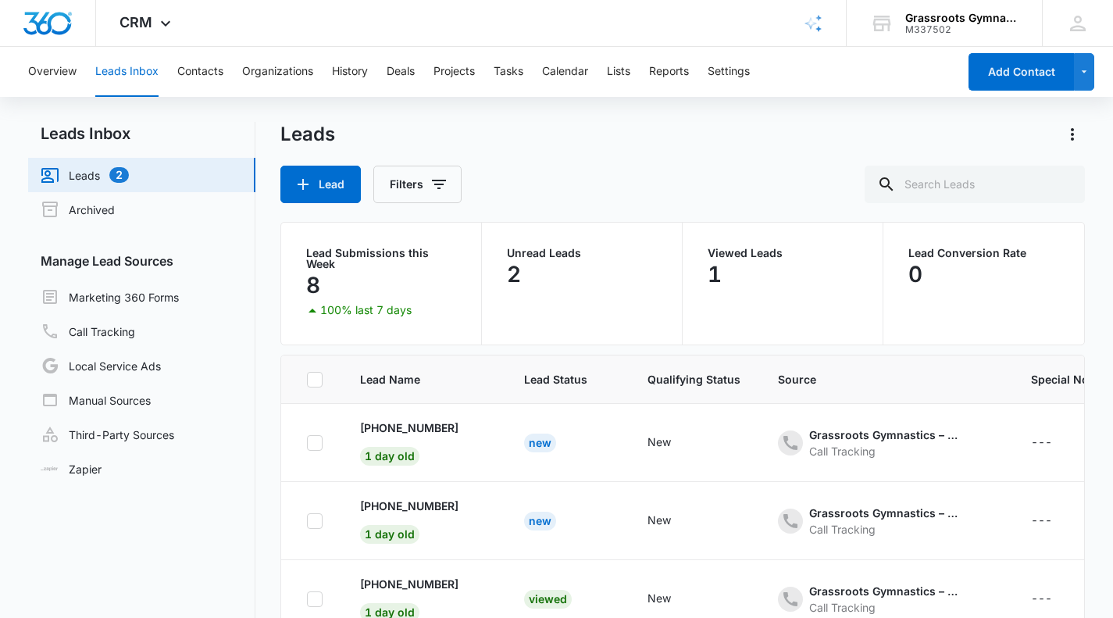
click at [148, 29] on span "CRM" at bounding box center [136, 22] width 33 height 16
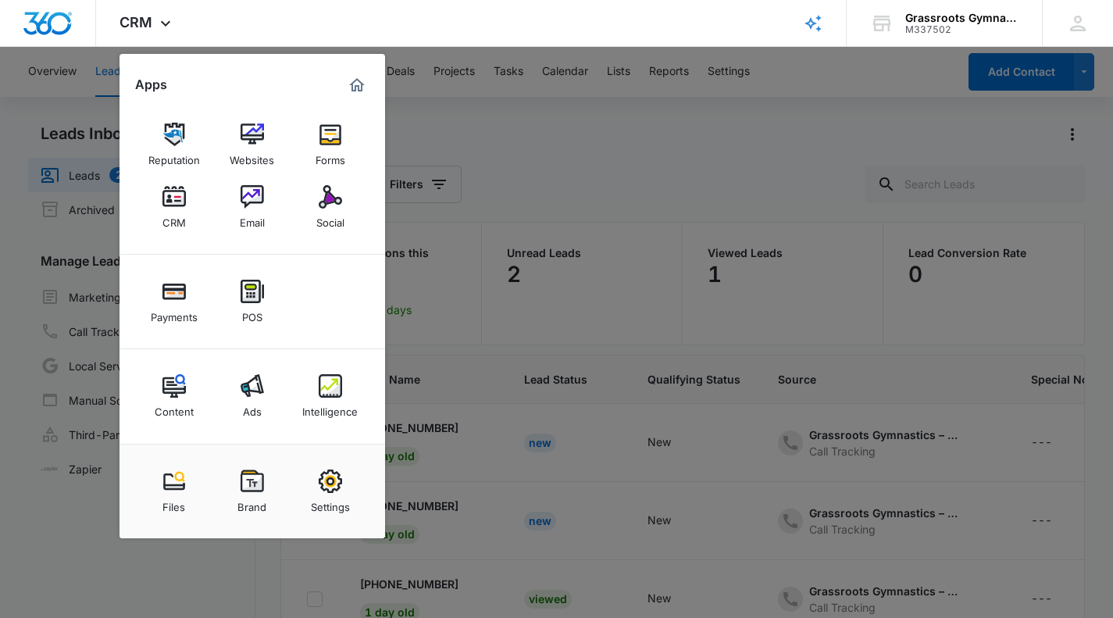
click at [248, 199] on img at bounding box center [252, 196] width 23 height 23
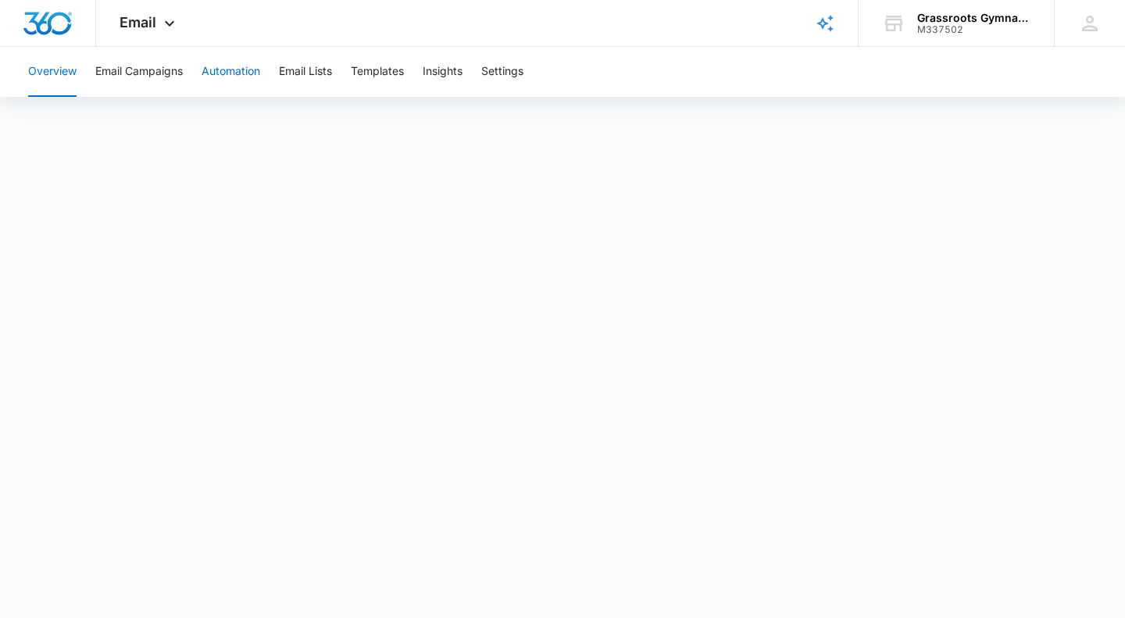
click at [227, 73] on button "Automation" at bounding box center [231, 72] width 59 height 50
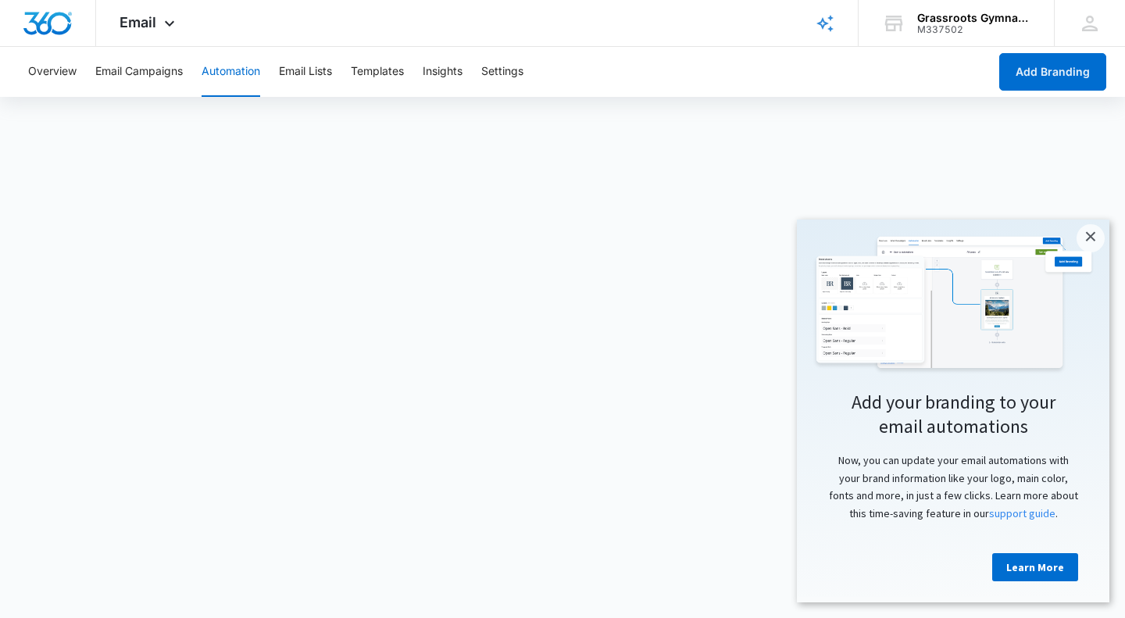
click at [1092, 237] on link "×" at bounding box center [1091, 238] width 28 height 28
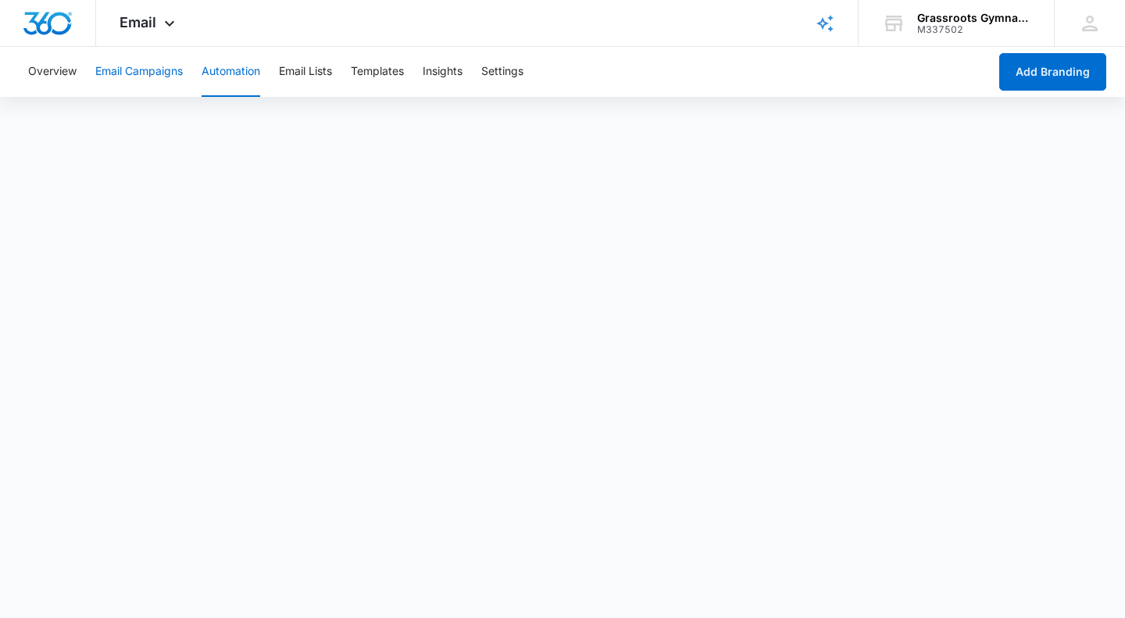
click at [159, 68] on button "Email Campaigns" at bounding box center [139, 72] width 88 height 50
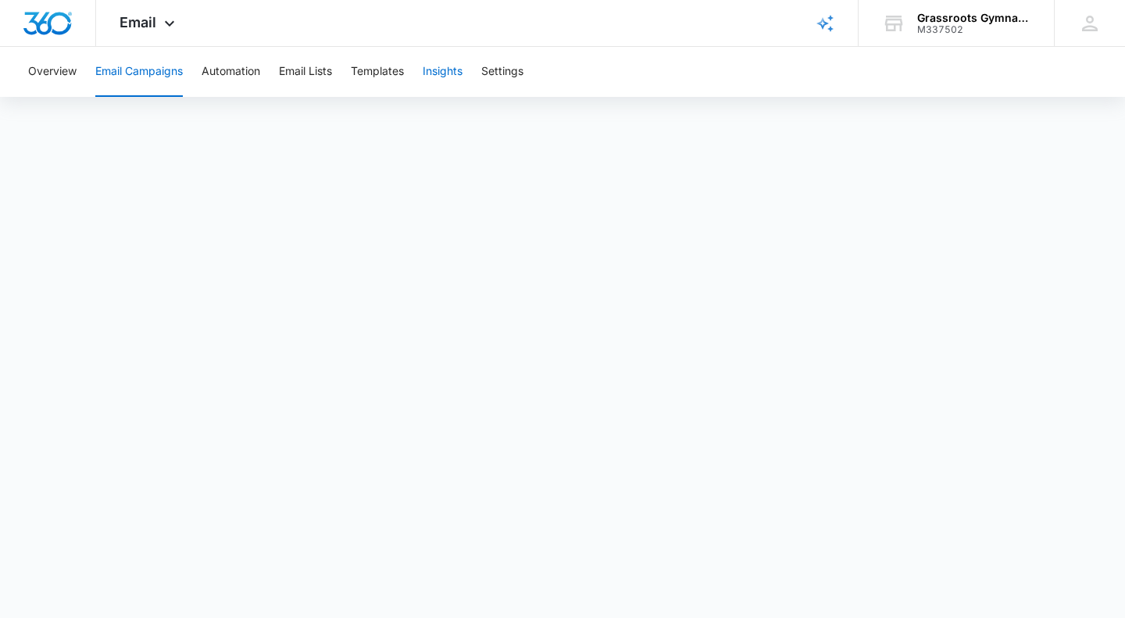
click at [446, 67] on button "Insights" at bounding box center [443, 72] width 40 height 50
click at [376, 66] on button "Templates" at bounding box center [377, 72] width 53 height 50
